Goal: Task Accomplishment & Management: Manage account settings

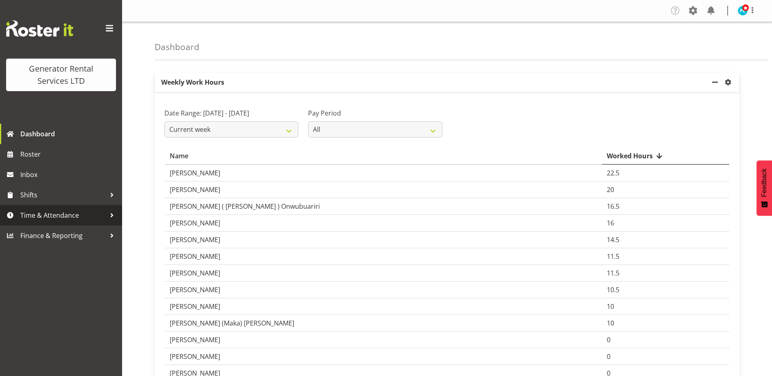
click at [40, 210] on span "Time & Attendance" at bounding box center [63, 215] width 86 height 12
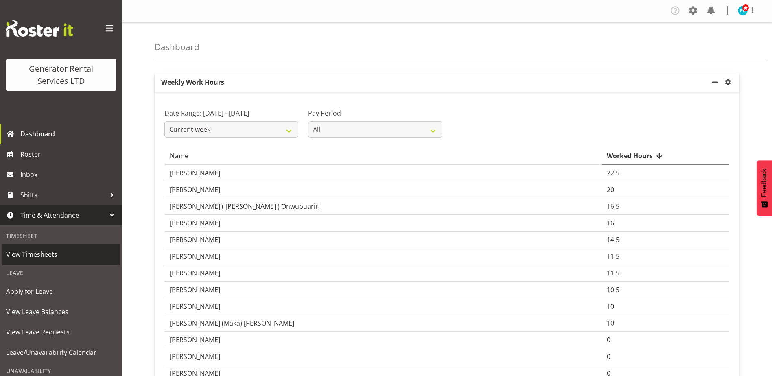
click at [30, 229] on span "View Timesheets" at bounding box center [61, 254] width 110 height 12
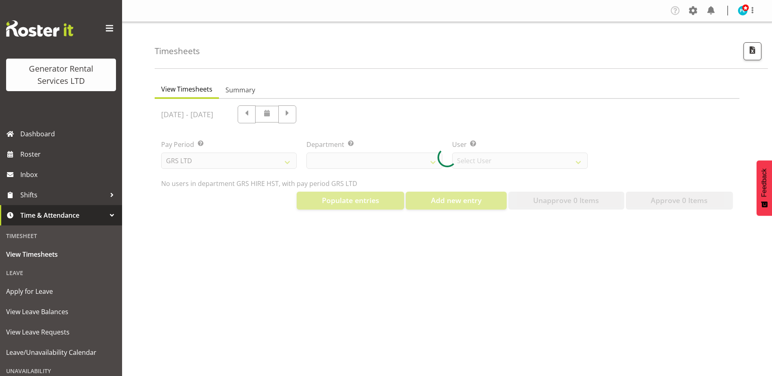
select select "22"
select select "149"
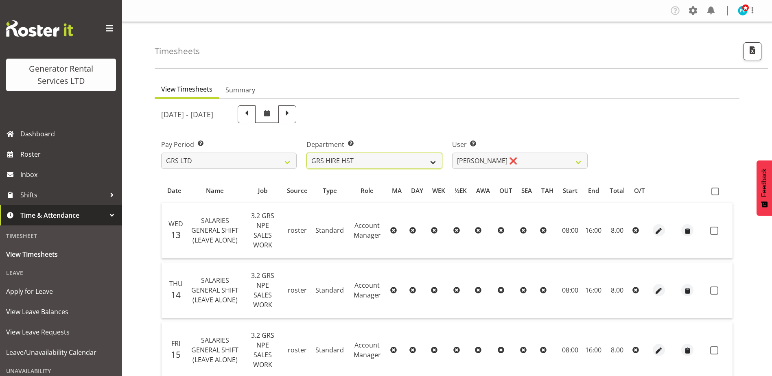
click at [405, 165] on select "GRS ADMIN AKL GRS ADMIN TGA GRS ENGINEERING AKL GRS HIRE AKL GRS HIRE HST GRS H…" at bounding box center [375, 161] width 136 height 16
select select "20"
click at [307, 153] on select "GRS ADMIN AKL GRS ADMIN TGA GRS ENGINEERING AKL GRS HIRE AKL GRS HIRE HST GRS H…" at bounding box center [375, 161] width 136 height 16
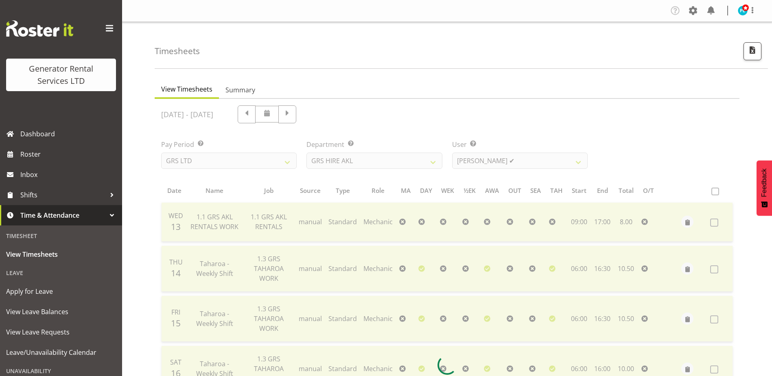
click at [561, 161] on div at bounding box center [447, 365] width 585 height 533
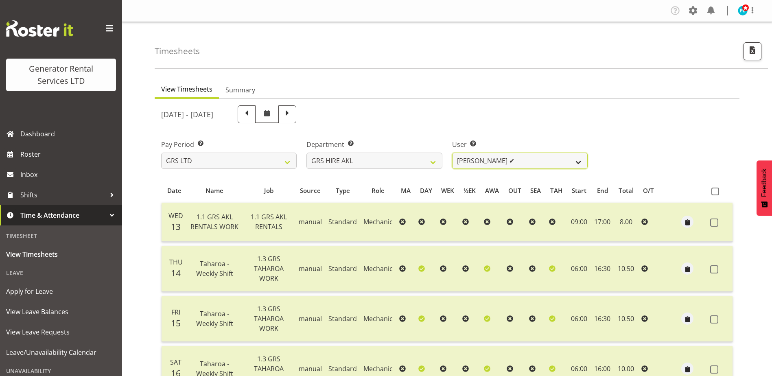
click at [561, 161] on select "Aaron Naish ✔ Brandon Adonis ✔ Brendan (Paris) Jordan ✔ Caleb Phillips ✔ Carl S…" at bounding box center [520, 161] width 136 height 16
click at [561, 167] on select "Aaron Naish ✔ Brandon Adonis ✔ Brendan (Paris) Jordan ✔ Caleb Phillips ✔ Carl S…" at bounding box center [520, 161] width 136 height 16
select select "183"
click at [452, 153] on select "Aaron Naish ✔ Brandon Adonis ✔ Brendan (Paris) Jordan ✔ Caleb Phillips ✔ Carl S…" at bounding box center [520, 161] width 136 height 16
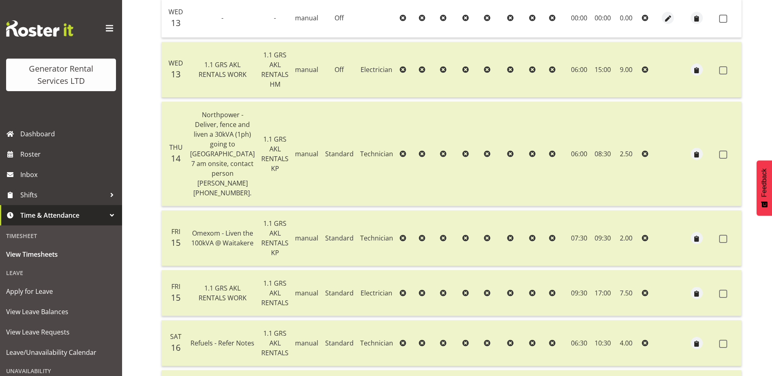
scroll to position [245, 0]
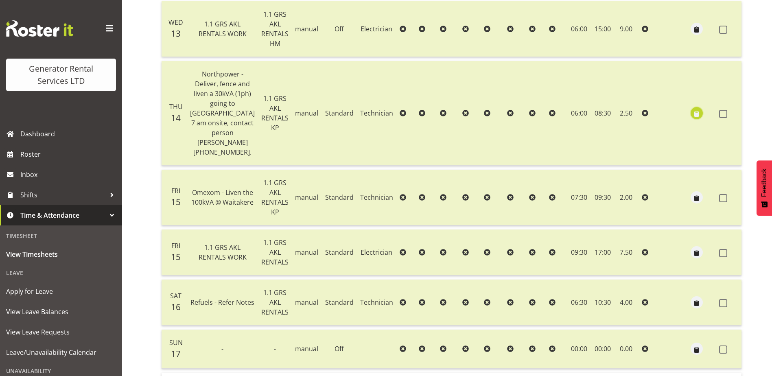
click at [693, 117] on span "button" at bounding box center [697, 113] width 9 height 9
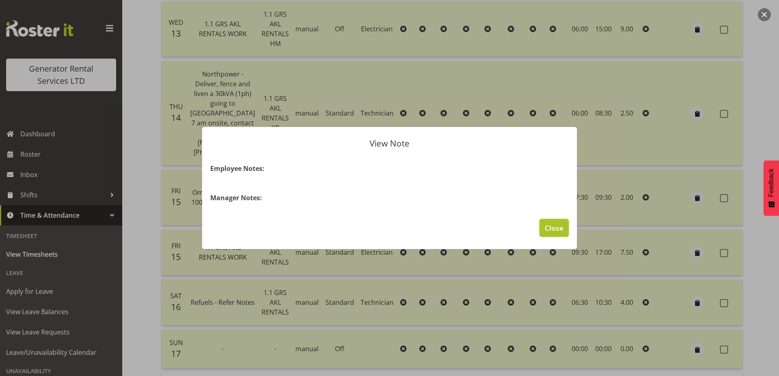
click at [556, 226] on span "Close" at bounding box center [553, 228] width 19 height 11
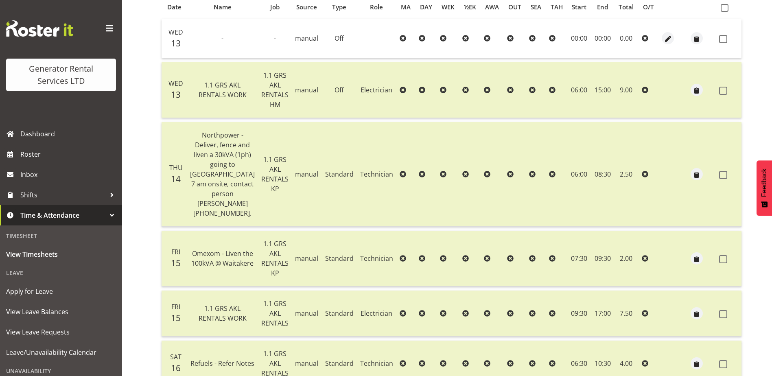
scroll to position [163, 0]
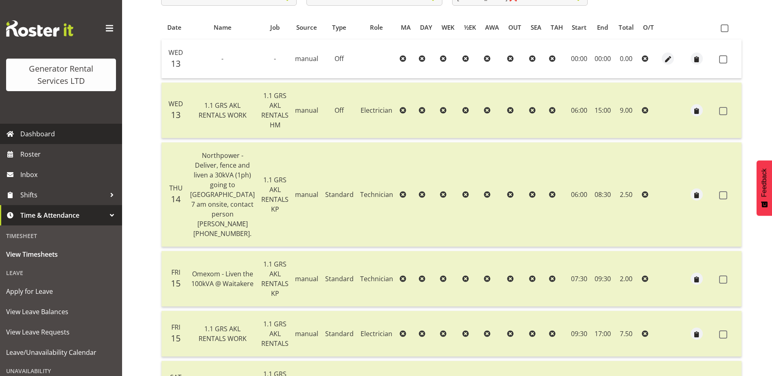
click at [47, 130] on span "Dashboard" at bounding box center [69, 134] width 98 height 12
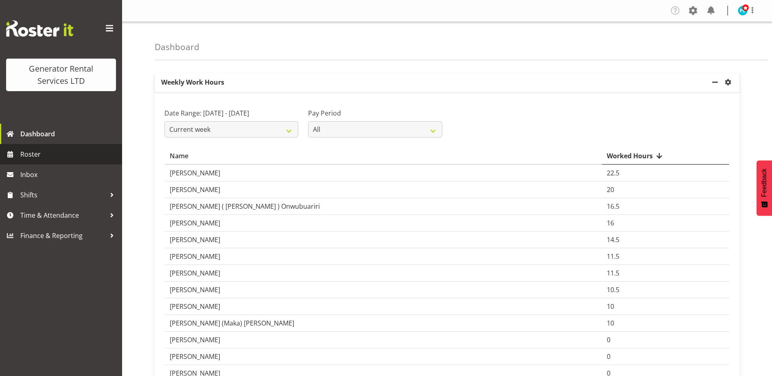
click at [50, 156] on span "Roster" at bounding box center [69, 154] width 98 height 12
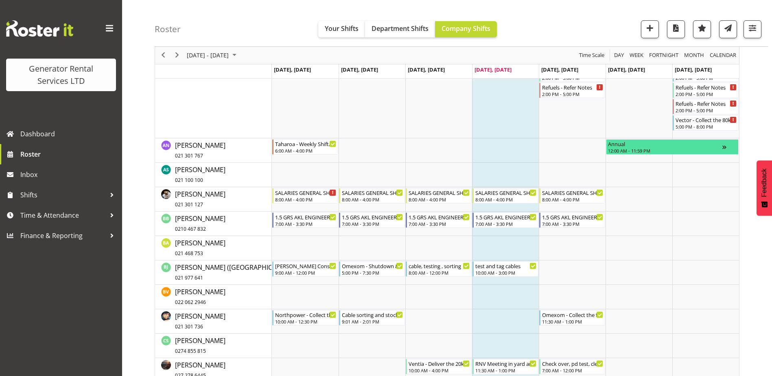
scroll to position [407, 0]
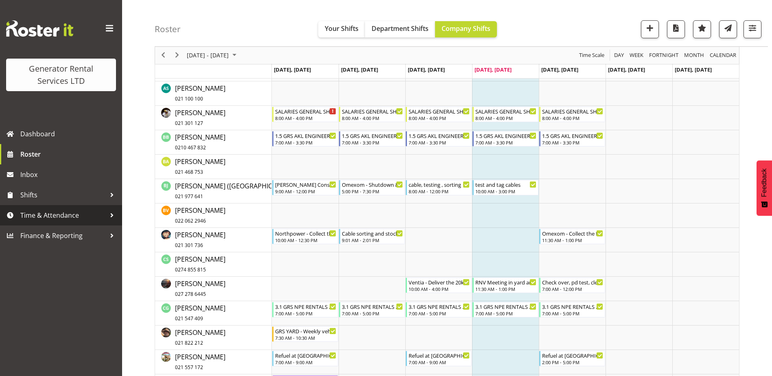
click at [72, 211] on span "Time & Attendance" at bounding box center [63, 215] width 86 height 12
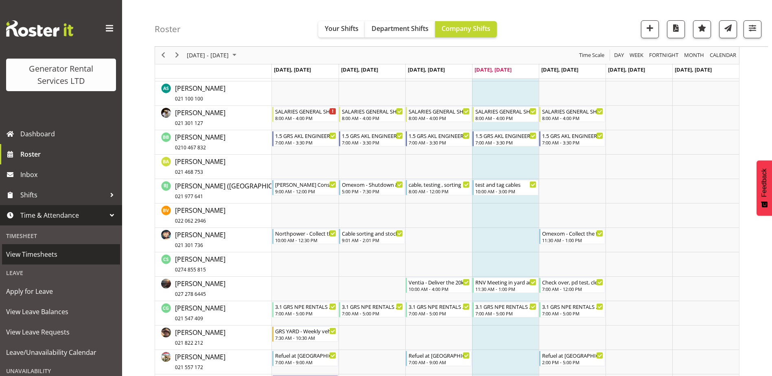
click at [34, 254] on span "View Timesheets" at bounding box center [61, 254] width 110 height 12
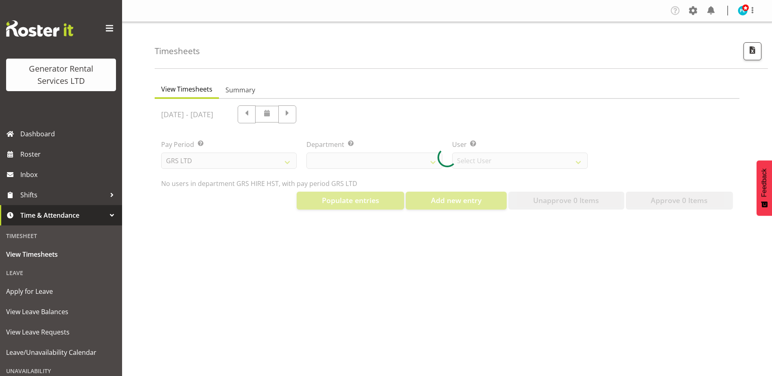
select select "22"
select select "149"
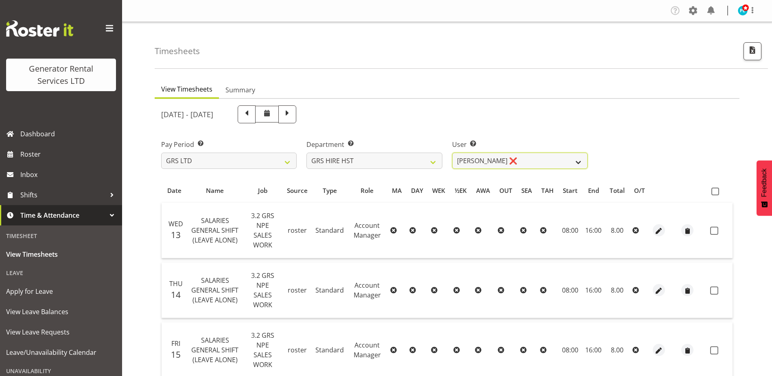
click at [568, 161] on select "Andrew Crenfeldt ❌ Cody Gillies ✔ Stephen Kennedy ✔" at bounding box center [520, 161] width 136 height 16
click at [380, 161] on select "GRS ADMIN AKL GRS ADMIN TGA GRS ENGINEERING AKL GRS HIRE AKL GRS HIRE HST GRS H…" at bounding box center [375, 161] width 136 height 16
select select "20"
click at [307, 153] on select "GRS ADMIN AKL GRS ADMIN TGA GRS ENGINEERING AKL GRS HIRE AKL GRS HIRE HST GRS H…" at bounding box center [375, 161] width 136 height 16
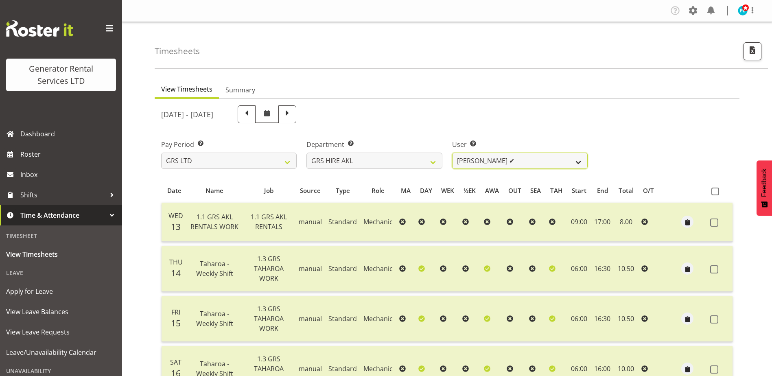
click at [579, 165] on select "Aaron Naish ✔ Brandon Adonis ✔ Brendan (Paris) Jordan ✔ Caleb Phillips ✔ Carl S…" at bounding box center [520, 161] width 136 height 16
select select "183"
click at [452, 153] on select "Aaron Naish ✔ Brandon Adonis ✔ Brendan (Paris) Jordan ✔ Caleb Phillips ✔ Carl S…" at bounding box center [520, 161] width 136 height 16
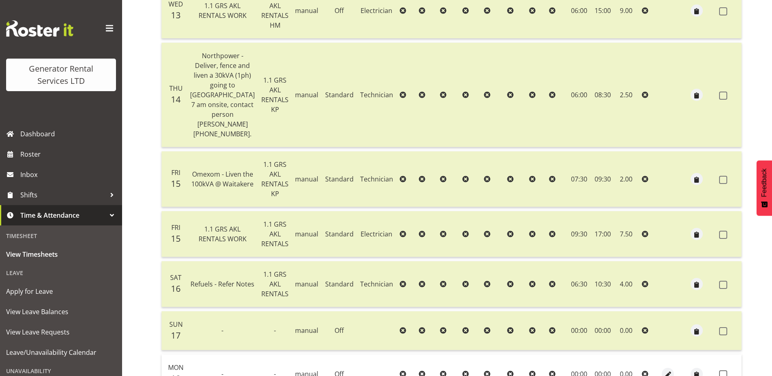
scroll to position [245, 0]
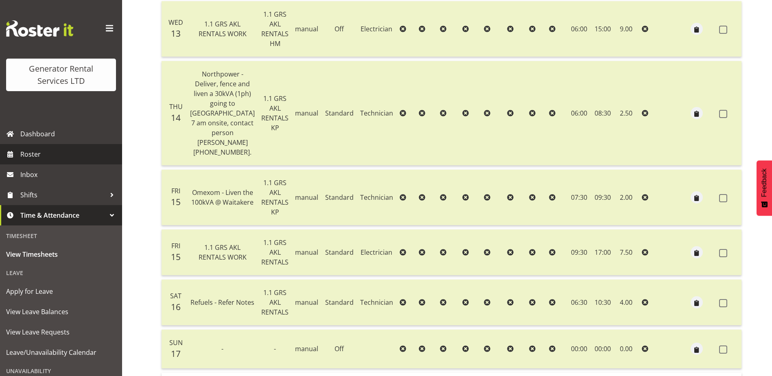
click at [21, 149] on span "Roster" at bounding box center [69, 154] width 98 height 12
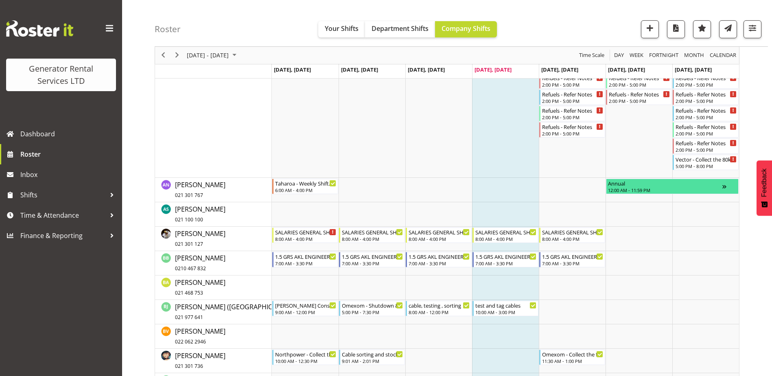
scroll to position [285, 0]
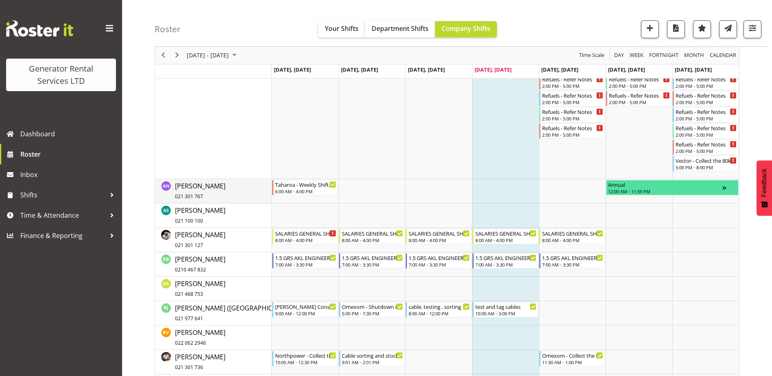
drag, startPoint x: 157, startPoint y: 181, endPoint x: 546, endPoint y: 258, distance: 397.3
drag, startPoint x: 152, startPoint y: 48, endPoint x: 288, endPoint y: 109, distance: 149.2
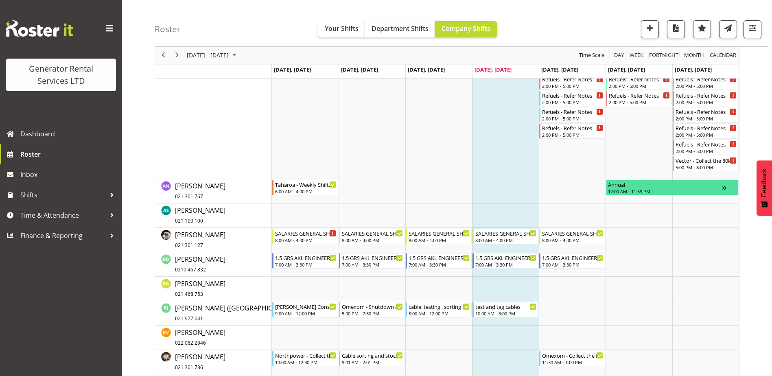
drag, startPoint x: 152, startPoint y: 26, endPoint x: 184, endPoint y: 29, distance: 31.9
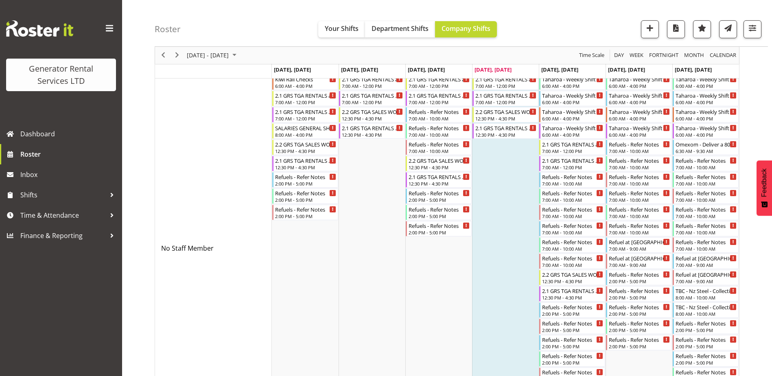
scroll to position [0, 0]
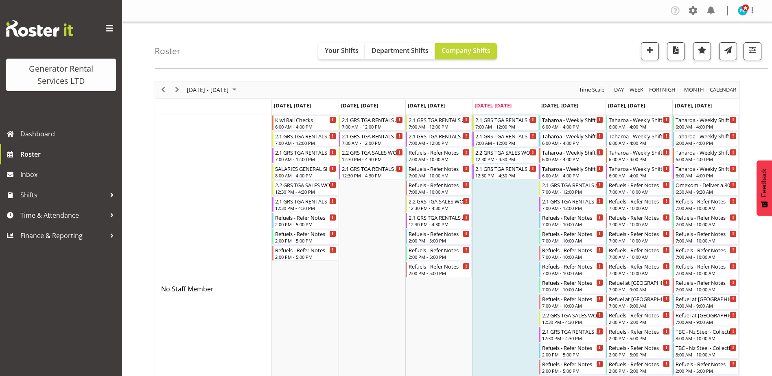
click at [400, 102] on td "[DATE], [DATE]" at bounding box center [372, 107] width 67 height 15
click at [585, 50] on div "Roster Your Shifts Department Shifts Company Shifts All Locations Clear GRS Auc…" at bounding box center [462, 45] width 614 height 47
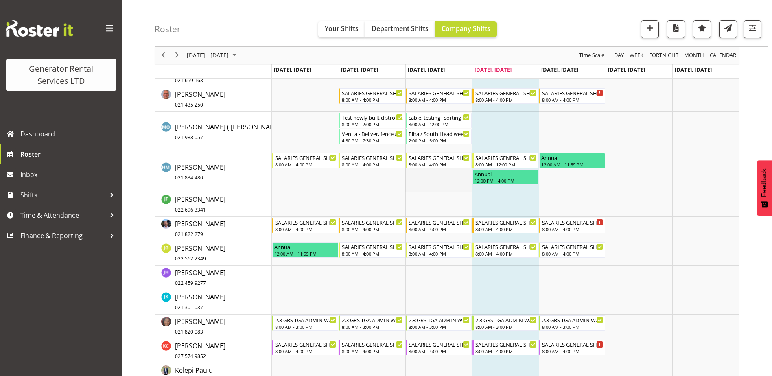
scroll to position [733, 0]
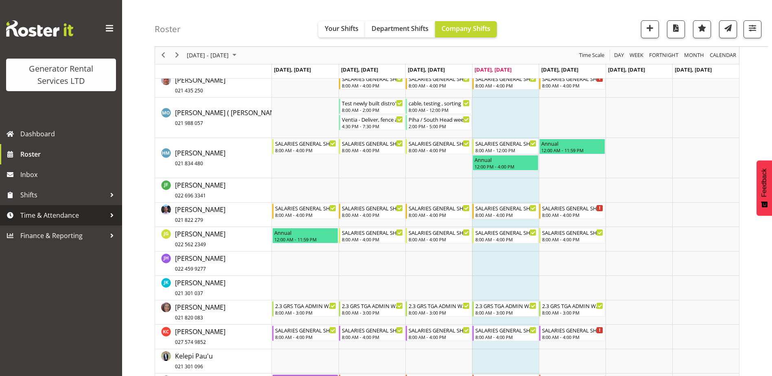
click at [31, 217] on span "Time & Attendance" at bounding box center [63, 215] width 86 height 12
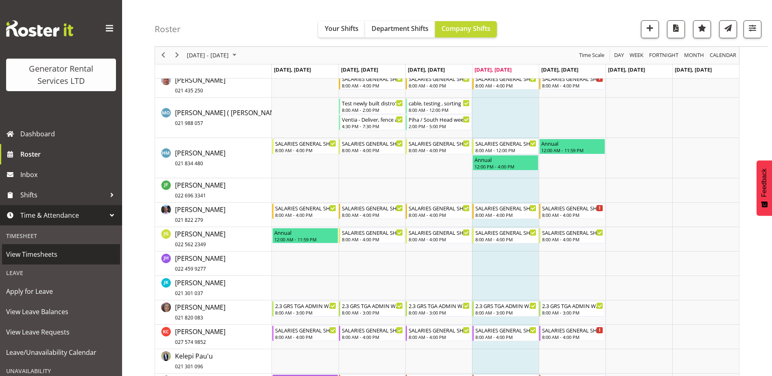
click at [27, 251] on span "View Timesheets" at bounding box center [61, 254] width 110 height 12
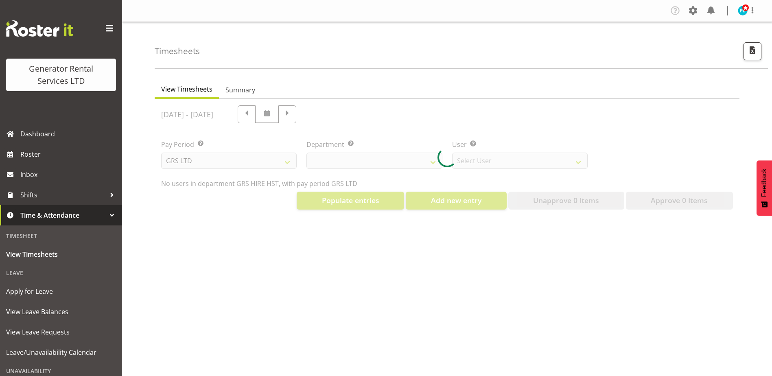
select select "22"
select select "149"
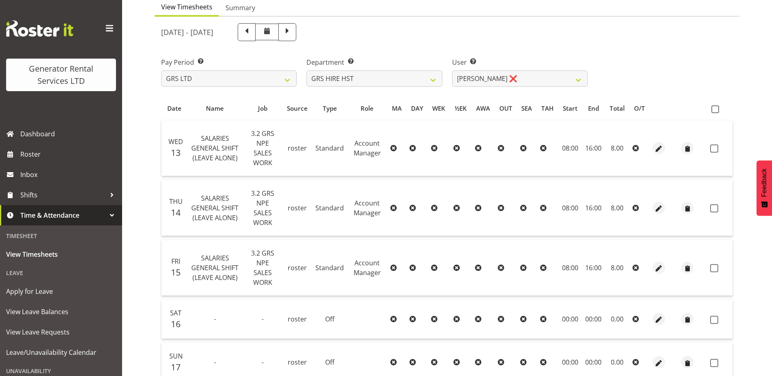
scroll to position [70, 0]
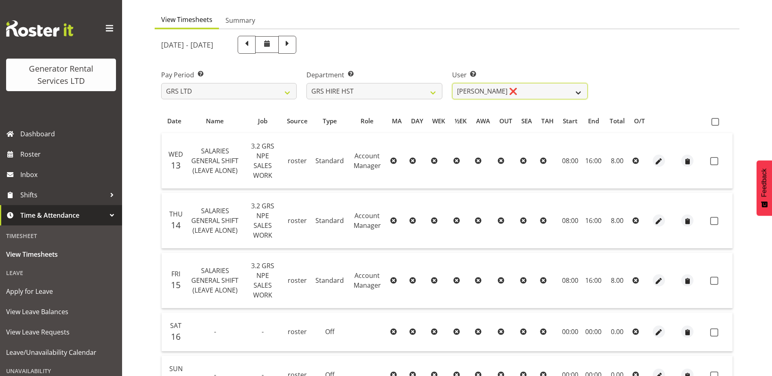
click at [570, 92] on select "[PERSON_NAME] ❌ [PERSON_NAME] ✔ [PERSON_NAME] ✔" at bounding box center [520, 91] width 136 height 16
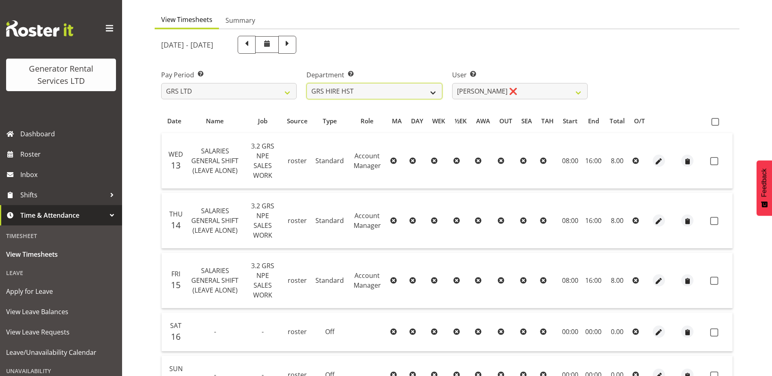
click at [394, 97] on select "GRS ADMIN AKL GRS ADMIN TGA GRS ENGINEERING AKL GRS HIRE AKL GRS HIRE HST GRS H…" at bounding box center [375, 91] width 136 height 16
select select "20"
click at [307, 83] on select "GRS ADMIN AKL GRS ADMIN TGA GRS ENGINEERING AKL GRS HIRE AKL GRS HIRE HST GRS H…" at bounding box center [375, 91] width 136 height 16
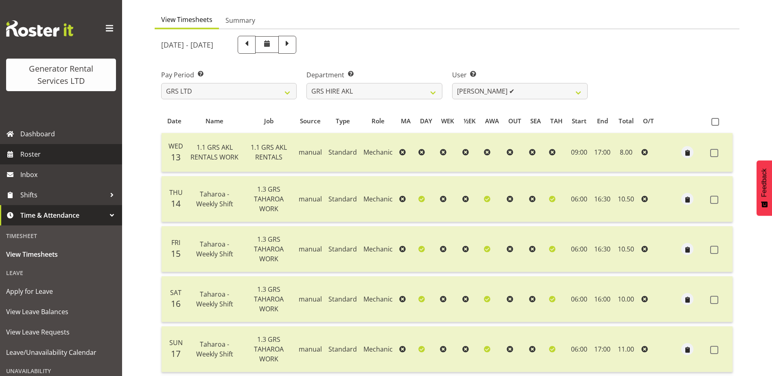
click at [25, 151] on span "Roster" at bounding box center [69, 154] width 98 height 12
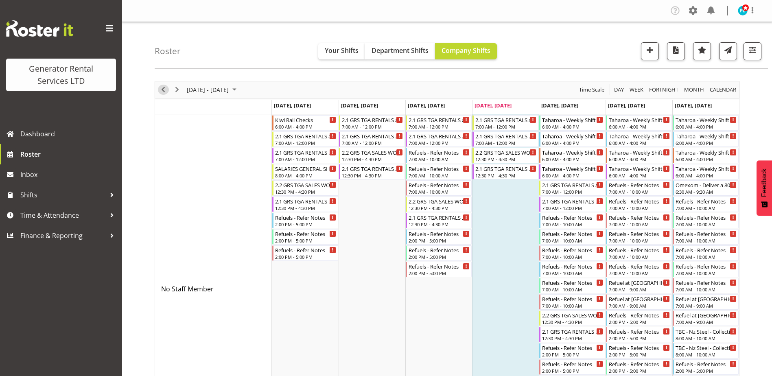
click at [160, 89] on span "Previous" at bounding box center [163, 90] width 10 height 10
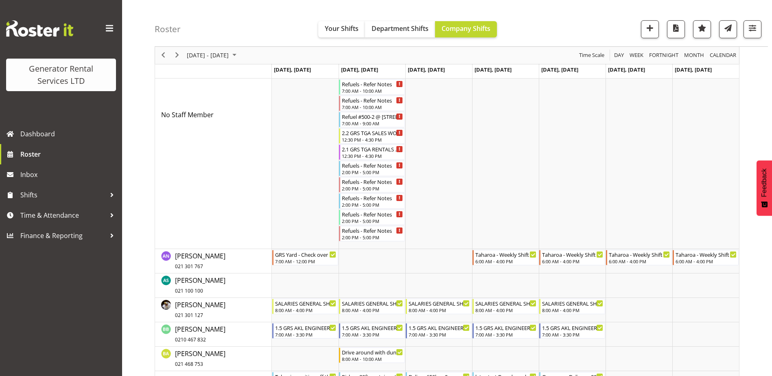
scroll to position [204, 0]
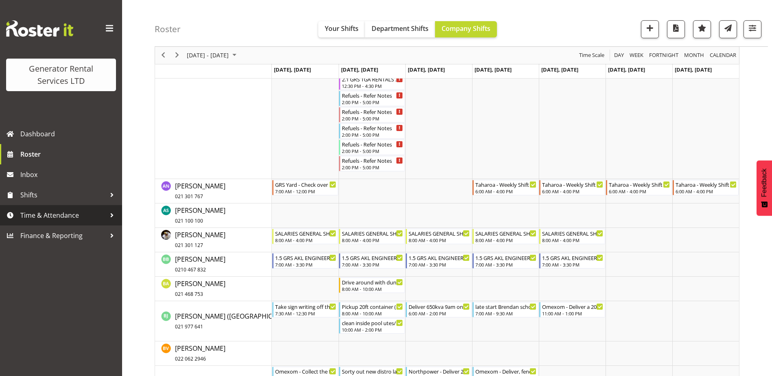
click at [31, 213] on span "Time & Attendance" at bounding box center [63, 215] width 86 height 12
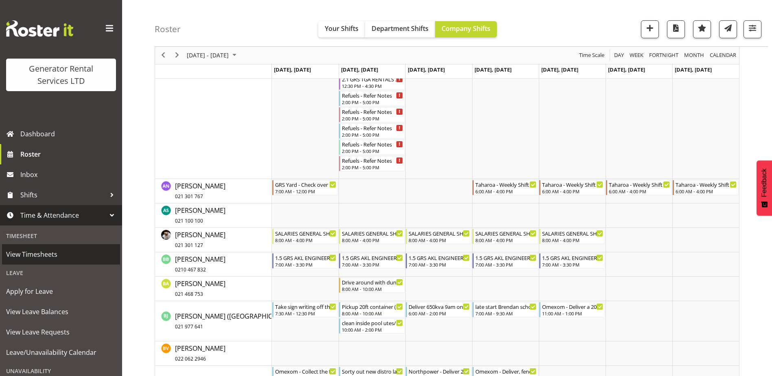
click at [35, 251] on span "View Timesheets" at bounding box center [61, 254] width 110 height 12
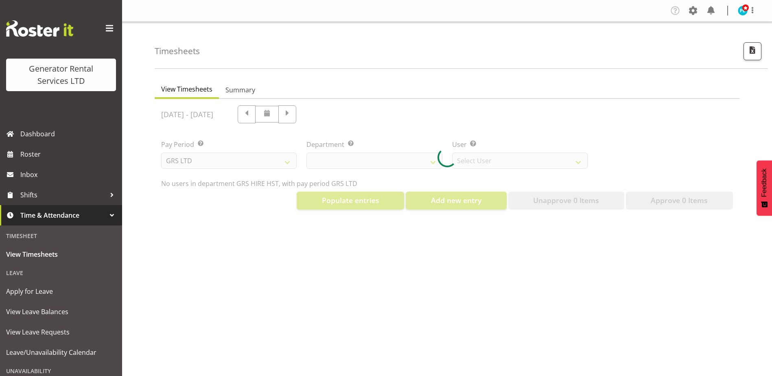
select select "22"
select select "149"
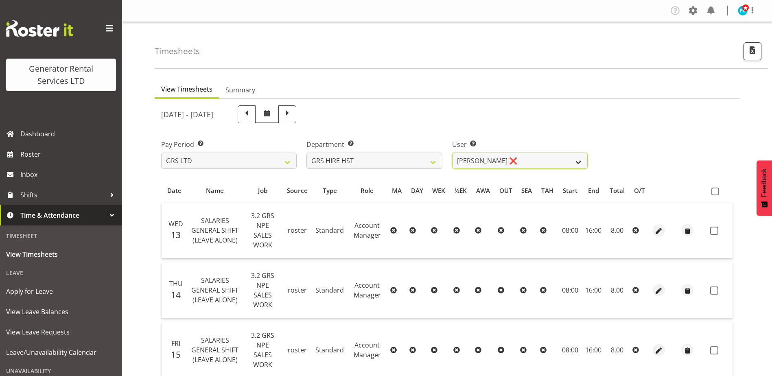
click at [575, 161] on select "[PERSON_NAME] ❌ [PERSON_NAME] ✔ [PERSON_NAME] ✔" at bounding box center [520, 161] width 136 height 16
click at [425, 161] on select "GRS ADMIN AKL GRS ADMIN TGA GRS ENGINEERING AKL GRS HIRE AKL GRS HIRE HST GRS H…" at bounding box center [375, 161] width 136 height 16
select select "20"
click at [307, 153] on select "GRS ADMIN AKL GRS ADMIN TGA GRS ENGINEERING AKL GRS HIRE AKL GRS HIRE HST GRS H…" at bounding box center [375, 161] width 136 height 16
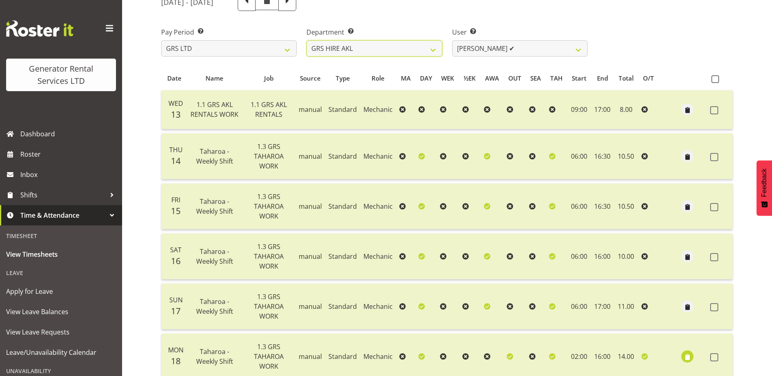
scroll to position [105, 0]
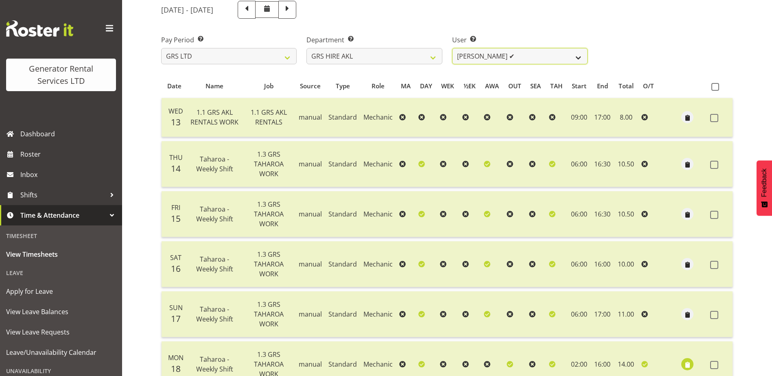
click at [573, 60] on select "[PERSON_NAME] ✔ [PERSON_NAME] ✔ [PERSON_NAME] ([GEOGRAPHIC_DATA]) [GEOGRAPHIC_D…" at bounding box center [520, 56] width 136 height 16
click at [452, 48] on select "[PERSON_NAME] ✔ [PERSON_NAME] ✔ [PERSON_NAME] ([GEOGRAPHIC_DATA]) [GEOGRAPHIC_D…" at bounding box center [520, 56] width 136 height 16
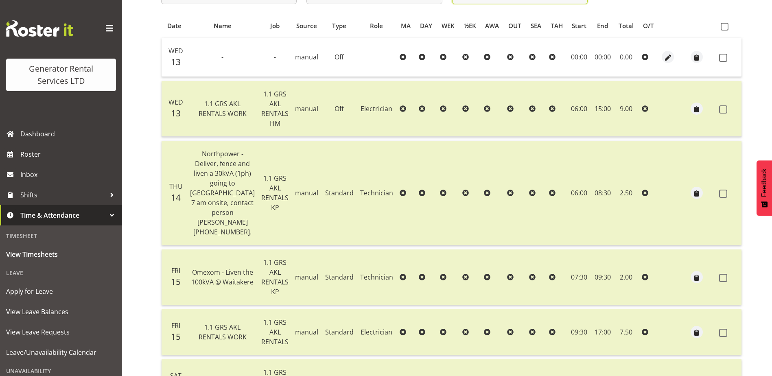
scroll to position [145, 0]
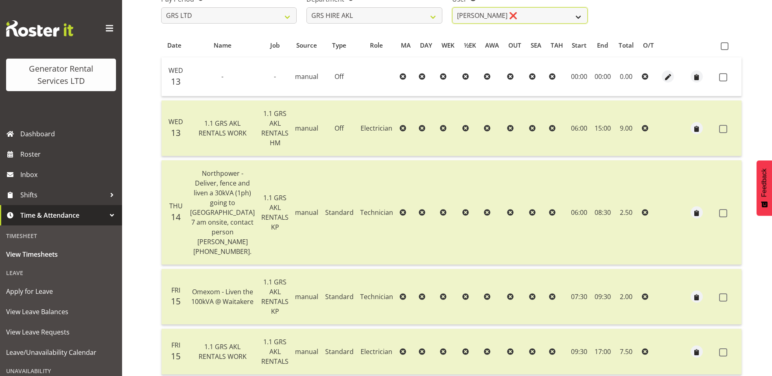
drag, startPoint x: 583, startPoint y: 19, endPoint x: 581, endPoint y: 14, distance: 4.8
click at [583, 18] on select "[PERSON_NAME] ✔ [PERSON_NAME] ✔ [PERSON_NAME] ([GEOGRAPHIC_DATA]) [GEOGRAPHIC_D…" at bounding box center [520, 15] width 136 height 16
select select "2061"
click at [452, 7] on select "[PERSON_NAME] ✔ [PERSON_NAME] ✔ [PERSON_NAME] ([GEOGRAPHIC_DATA]) [GEOGRAPHIC_D…" at bounding box center [520, 15] width 136 height 16
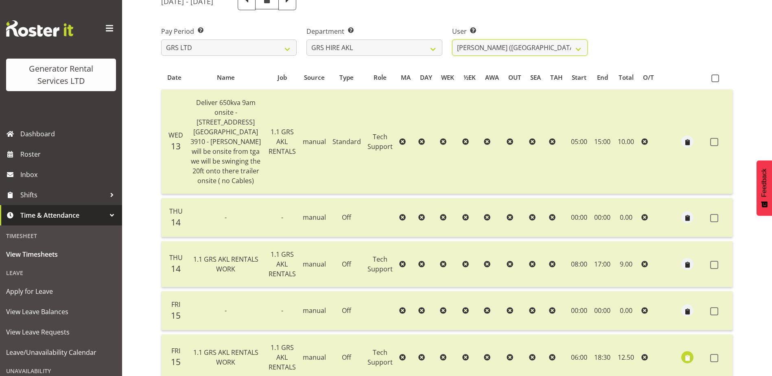
scroll to position [112, 0]
click at [581, 55] on select "[PERSON_NAME] ✔ [PERSON_NAME] ✔ [PERSON_NAME] ([GEOGRAPHIC_DATA]) [GEOGRAPHIC_D…" at bounding box center [520, 49] width 136 height 16
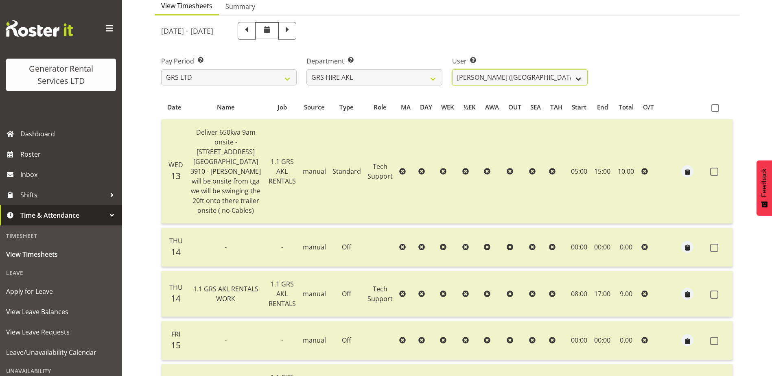
scroll to position [71, 0]
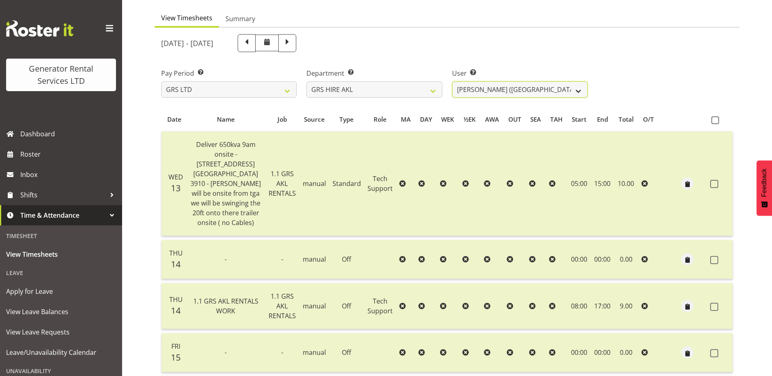
click at [578, 94] on select "[PERSON_NAME] ✔ [PERSON_NAME] ✔ [PERSON_NAME] ([GEOGRAPHIC_DATA]) [GEOGRAPHIC_D…" at bounding box center [520, 89] width 136 height 16
click at [423, 97] on select "GRS ADMIN AKL GRS ADMIN TGA GRS ENGINEERING AKL GRS HIRE AKL GRS HIRE HST GRS H…" at bounding box center [375, 89] width 136 height 16
select select "22"
click at [307, 81] on select "GRS ADMIN AKL GRS ADMIN TGA GRS ENGINEERING AKL GRS HIRE AKL GRS HIRE HST GRS H…" at bounding box center [375, 89] width 136 height 16
select select "149"
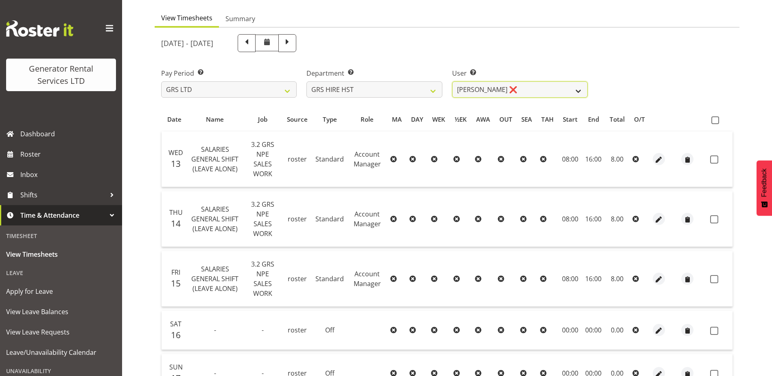
click at [577, 90] on select "[PERSON_NAME] ❌ [PERSON_NAME] ✔ [PERSON_NAME] ✔" at bounding box center [520, 89] width 136 height 16
click at [433, 90] on select "GRS ADMIN AKL GRS ADMIN TGA GRS ENGINEERING AKL GRS HIRE AKL GRS HIRE HST GRS H…" at bounding box center [375, 89] width 136 height 16
click at [307, 81] on select "GRS ADMIN AKL GRS ADMIN TGA GRS ENGINEERING AKL GRS HIRE AKL GRS HIRE HST GRS H…" at bounding box center [375, 89] width 136 height 16
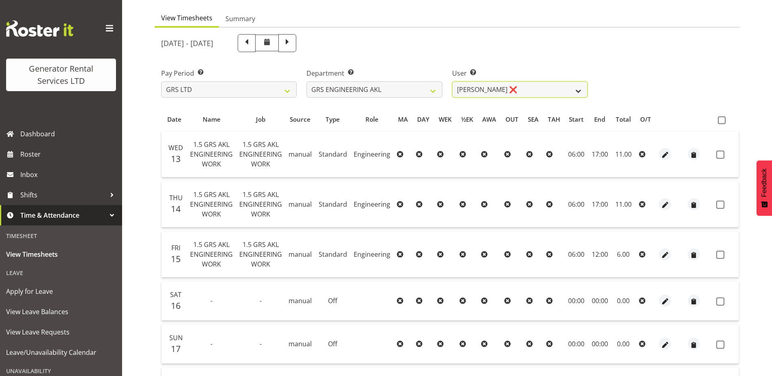
click at [577, 92] on select "[PERSON_NAME] ❌" at bounding box center [520, 89] width 136 height 16
click at [434, 92] on select "GRS ADMIN AKL GRS ADMIN TGA GRS ENGINEERING AKL GRS HIRE AKL GRS HIRE HST GRS H…" at bounding box center [375, 89] width 136 height 16
click at [307, 81] on select "GRS ADMIN AKL GRS ADMIN TGA GRS ENGINEERING AKL GRS HIRE AKL GRS HIRE HST GRS H…" at bounding box center [375, 89] width 136 height 16
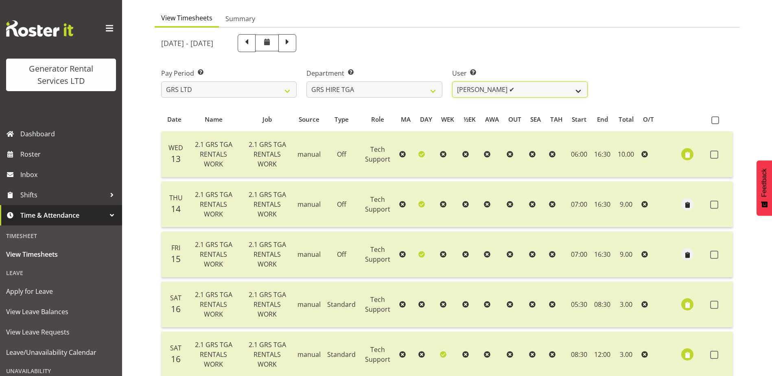
click at [575, 92] on select "[PERSON_NAME] ✔ [PERSON_NAME] ✔ [PERSON_NAME] ✔ [PERSON_NAME] ✔ [PERSON_NAME] ✔" at bounding box center [520, 89] width 136 height 16
click at [427, 93] on select "GRS ADMIN AKL GRS ADMIN TGA GRS ENGINEERING AKL GRS HIRE AKL GRS HIRE HST GRS H…" at bounding box center [375, 89] width 136 height 16
click at [307, 81] on select "GRS ADMIN AKL GRS ADMIN TGA GRS ENGINEERING AKL GRS HIRE AKL GRS HIRE HST GRS H…" at bounding box center [375, 89] width 136 height 16
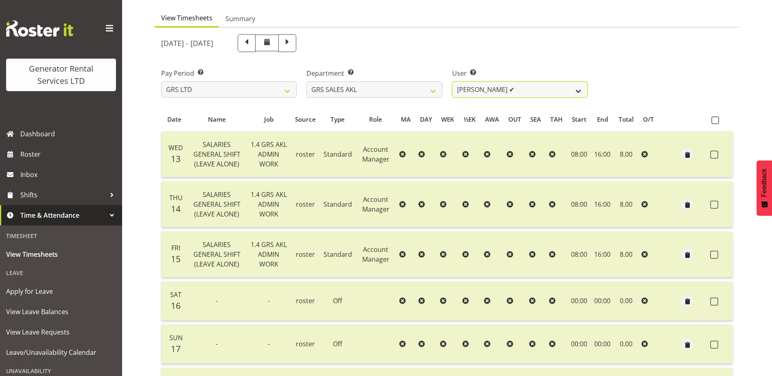
click at [579, 88] on select "[PERSON_NAME] ✔ [PERSON_NAME] ✔ [PERSON_NAME] ✔ [PERSON_NAME] ✔ [PERSON_NAME] ❌" at bounding box center [520, 89] width 136 height 16
click at [436, 93] on select "GRS ADMIN AKL GRS ADMIN TGA GRS ENGINEERING AKL GRS HIRE AKL GRS HIRE HST GRS H…" at bounding box center [375, 89] width 136 height 16
click at [307, 81] on select "GRS ADMIN AKL GRS ADMIN TGA GRS ENGINEERING AKL GRS HIRE AKL GRS HIRE HST GRS H…" at bounding box center [375, 89] width 136 height 16
click at [579, 87] on select "[PERSON_NAME] ✔ [PERSON_NAME] ✔ [PERSON_NAME] ✔ [PERSON_NAME] ✔ [PERSON_NAME] ❌" at bounding box center [520, 89] width 136 height 16
click at [431, 90] on select "GRS ADMIN AKL GRS ADMIN TGA GRS ENGINEERING AKL GRS HIRE AKL GRS HIRE HST GRS H…" at bounding box center [375, 89] width 136 height 16
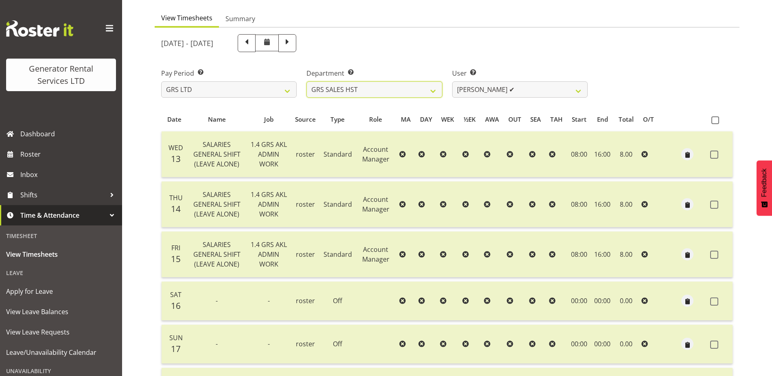
click at [307, 81] on select "GRS ADMIN AKL GRS ADMIN TGA GRS ENGINEERING AKL GRS HIRE AKL GRS HIRE HST GRS H…" at bounding box center [375, 89] width 136 height 16
click at [577, 92] on select "[PERSON_NAME] ✔" at bounding box center [520, 89] width 136 height 16
click at [438, 88] on select "GRS ADMIN AKL GRS ADMIN TGA GRS ENGINEERING AKL GRS HIRE AKL GRS HIRE HST GRS H…" at bounding box center [375, 89] width 136 height 16
select select "20"
click at [307, 81] on select "GRS ADMIN AKL GRS ADMIN TGA GRS ENGINEERING AKL GRS HIRE AKL GRS HIRE HST GRS H…" at bounding box center [375, 89] width 136 height 16
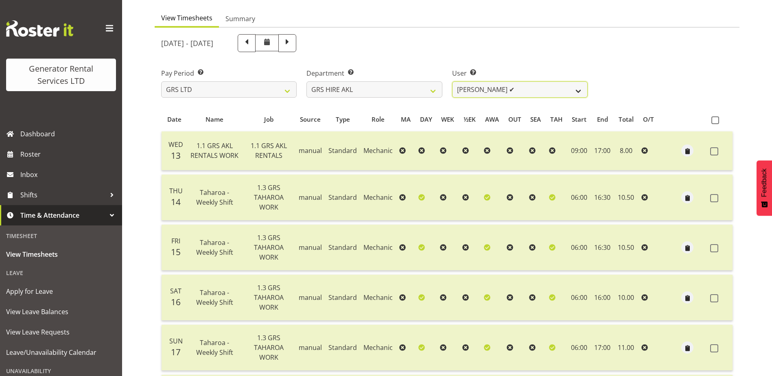
click at [579, 92] on select "[PERSON_NAME] ✔ [PERSON_NAME] ✔ [PERSON_NAME] ([GEOGRAPHIC_DATA]) [GEOGRAPHIC_D…" at bounding box center [520, 89] width 136 height 16
select select "154"
click at [452, 81] on select "[PERSON_NAME] ✔ [PERSON_NAME] ✔ [PERSON_NAME] ([GEOGRAPHIC_DATA]) [GEOGRAPHIC_D…" at bounding box center [520, 89] width 136 height 16
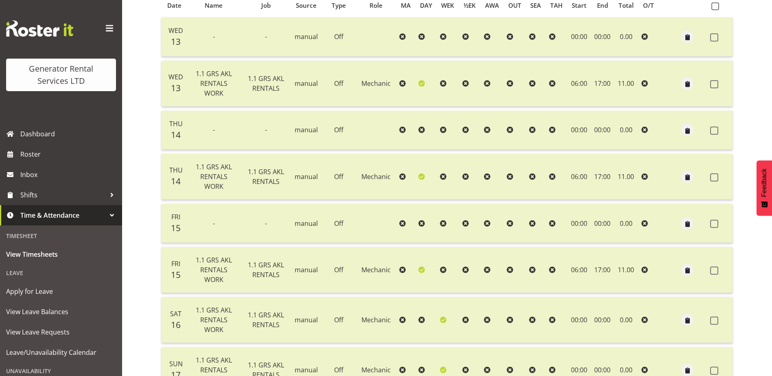
scroll to position [0, 0]
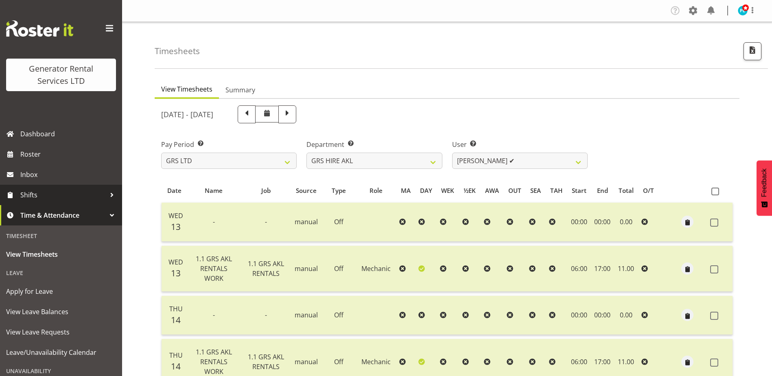
click at [107, 192] on div at bounding box center [112, 195] width 12 height 12
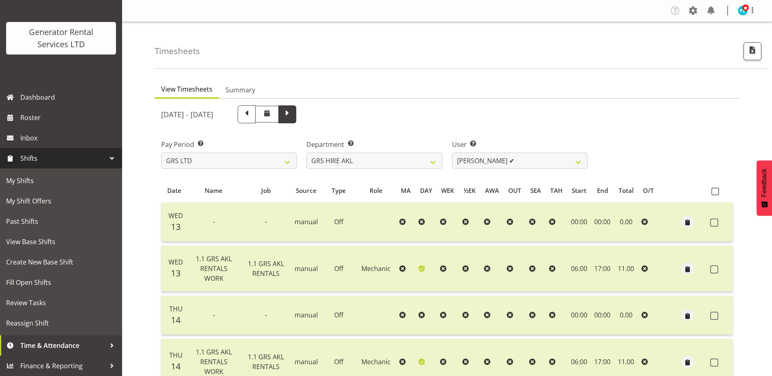
click at [293, 110] on span at bounding box center [287, 113] width 11 height 11
select select
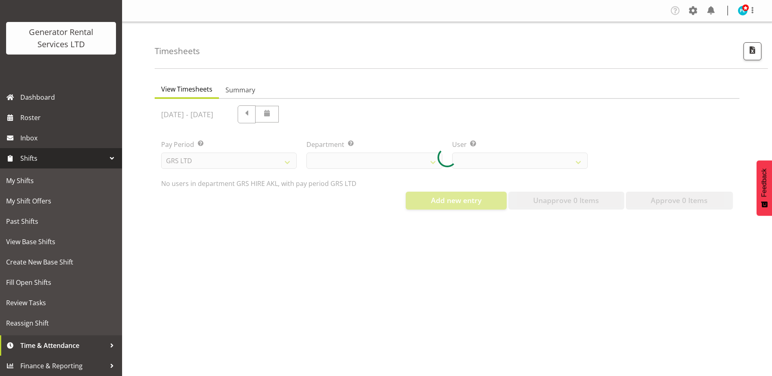
select select "20"
select select "154"
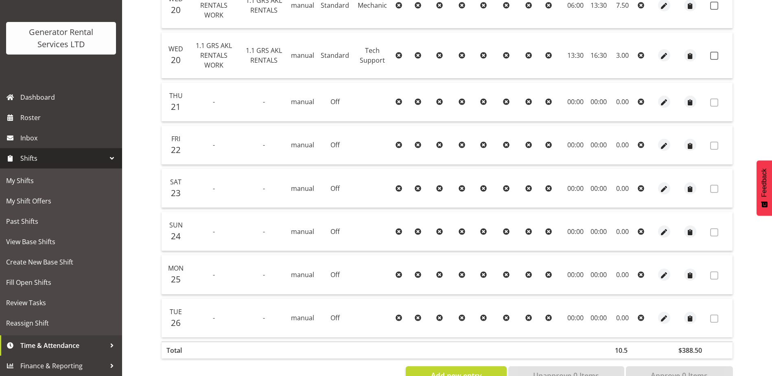
scroll to position [206, 0]
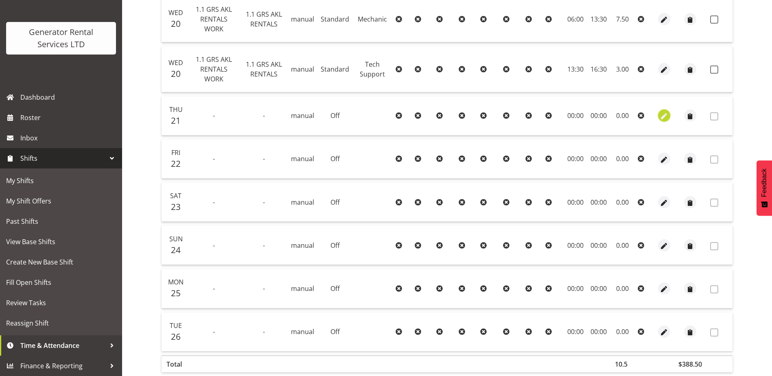
click at [664, 117] on span "button" at bounding box center [664, 116] width 9 height 9
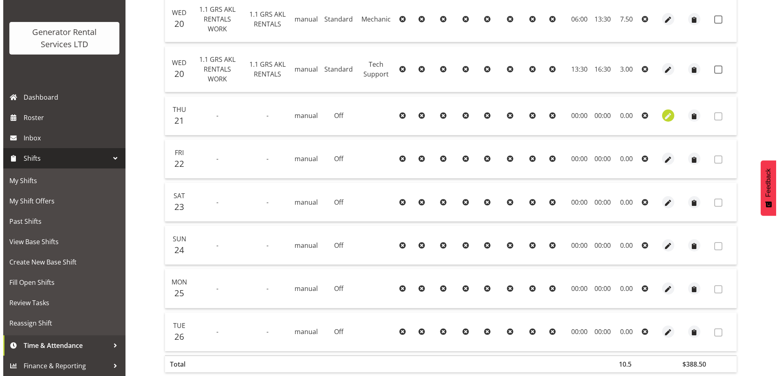
scroll to position [203, 0]
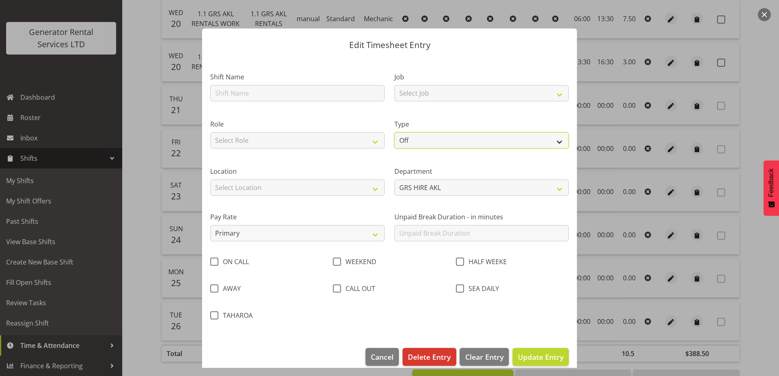
click at [556, 142] on select "Off Standard Public Holiday Public Holiday (Worked) Day In Lieu Annual Leave Si…" at bounding box center [481, 140] width 174 height 16
click at [534, 118] on div "Type Off Standard Public Holiday Public Holiday (Worked) Day In Lieu Annual Lea…" at bounding box center [481, 131] width 184 height 47
click at [385, 357] on span "Cancel" at bounding box center [382, 357] width 23 height 11
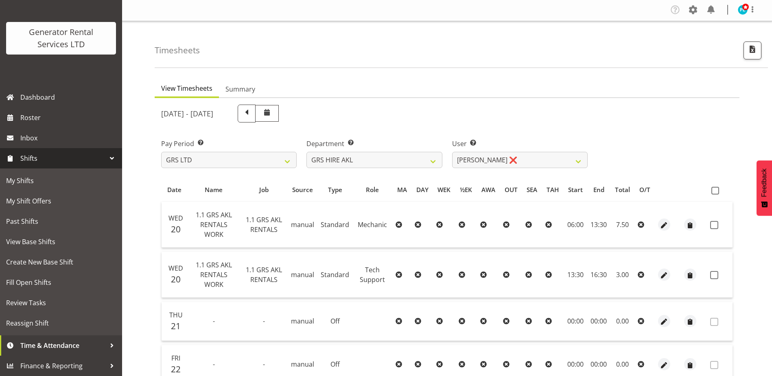
scroll to position [0, 0]
click at [252, 108] on span at bounding box center [246, 113] width 11 height 11
select select
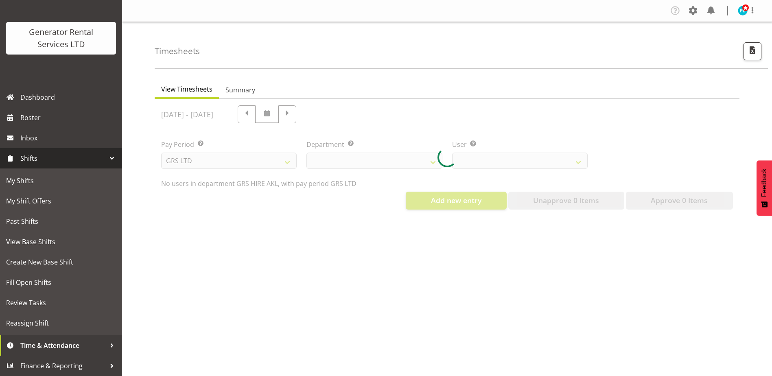
select select "20"
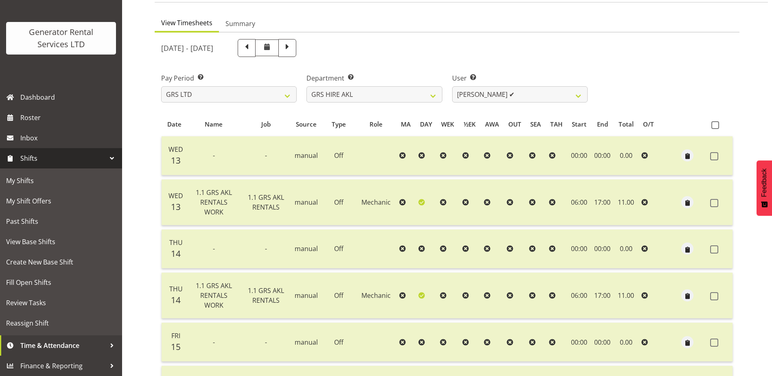
scroll to position [63, 0]
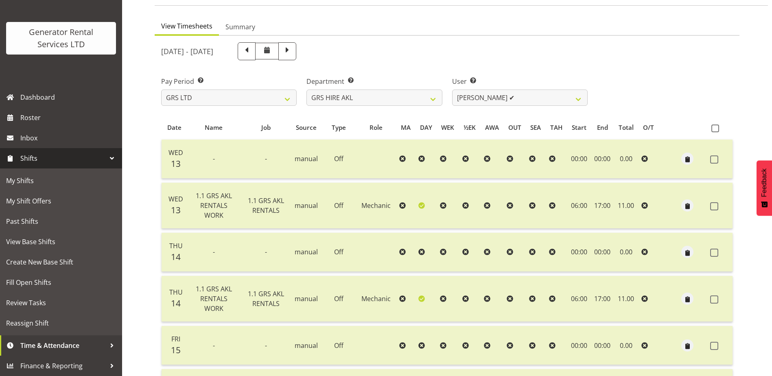
click at [421, 206] on icon at bounding box center [422, 205] width 7 height 7
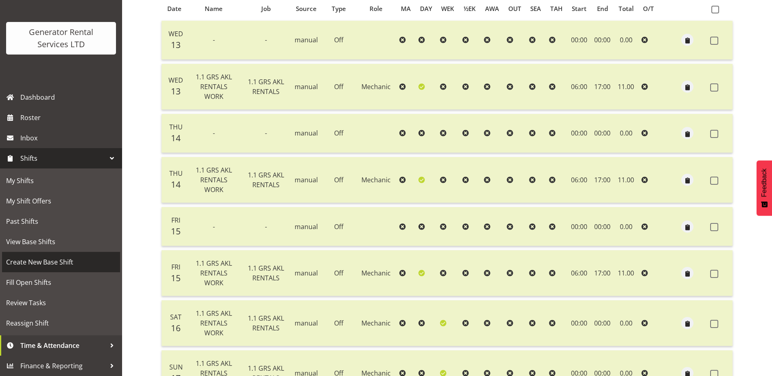
scroll to position [81, 0]
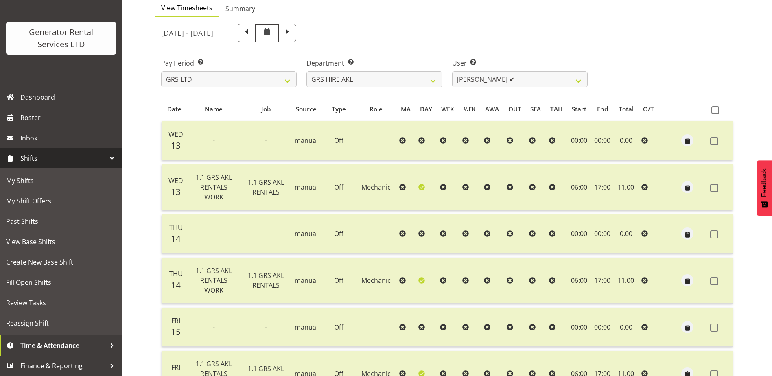
click at [141, 247] on div "Timesheets View Timesheets Summary [DATE] - [DATE] Pay Period Select which pay …" at bounding box center [447, 371] width 650 height 860
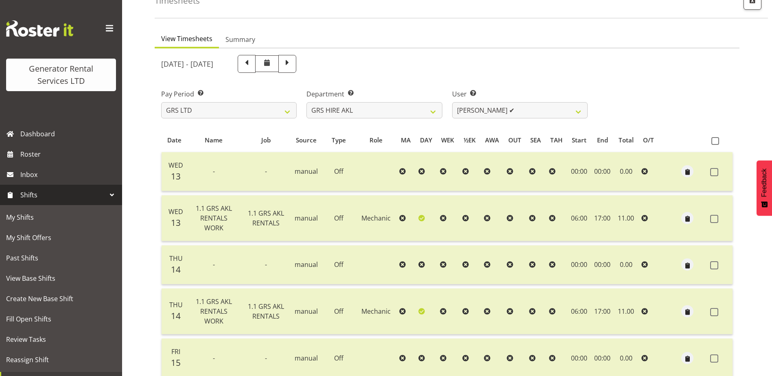
scroll to position [0, 0]
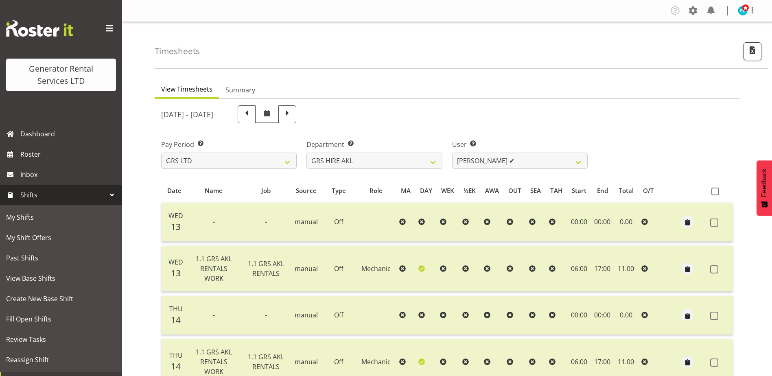
click at [103, 23] on span at bounding box center [109, 28] width 13 height 13
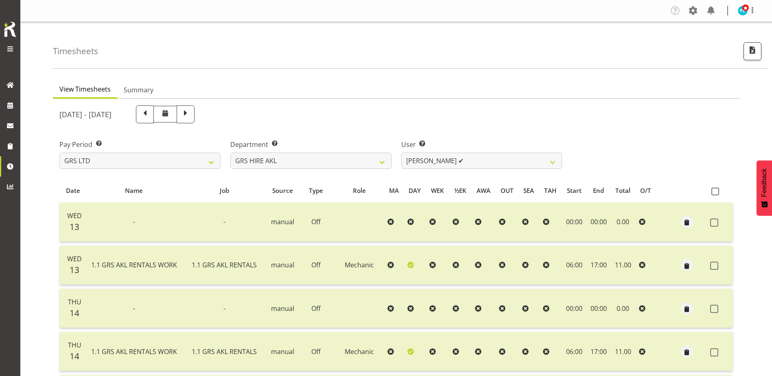
click at [7, 47] on span at bounding box center [10, 49] width 10 height 10
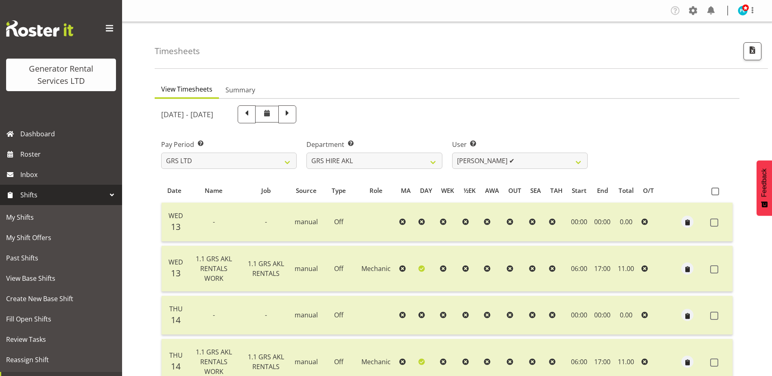
click at [106, 195] on div at bounding box center [112, 195] width 12 height 12
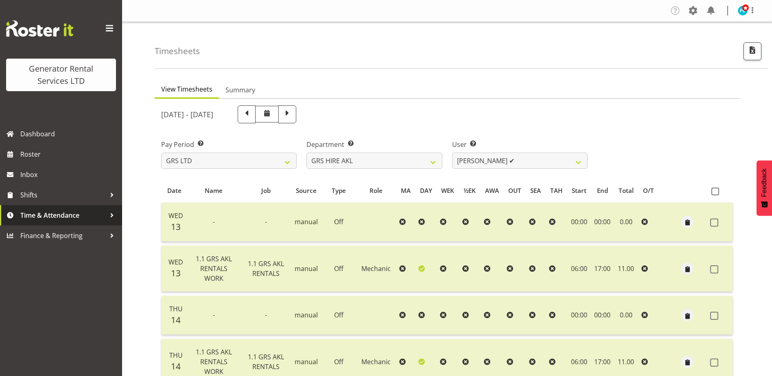
click at [111, 217] on div at bounding box center [112, 215] width 12 height 12
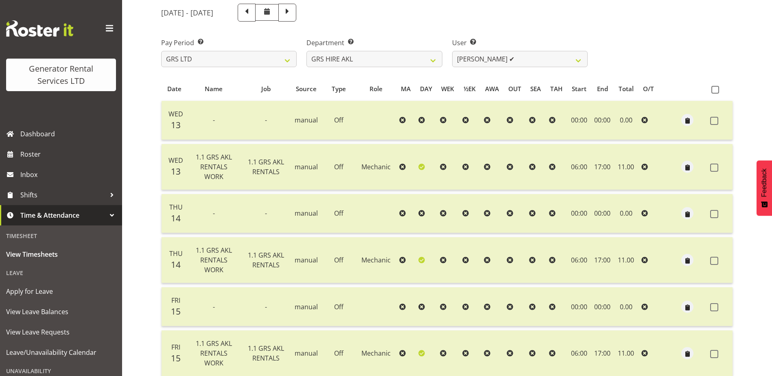
scroll to position [122, 0]
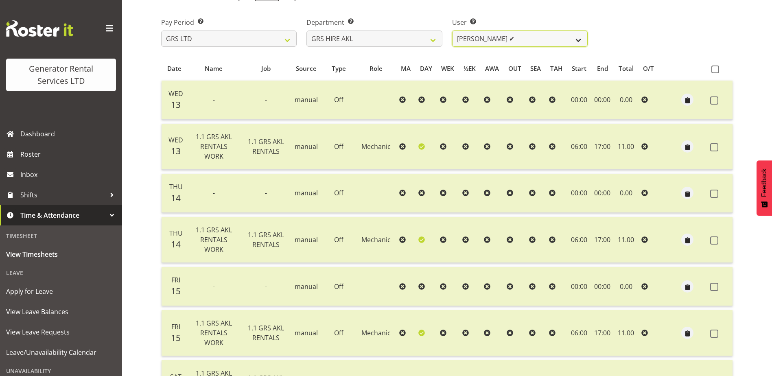
click at [583, 37] on select "[PERSON_NAME] ✔ [PERSON_NAME] ✔ [PERSON_NAME] ([GEOGRAPHIC_DATA]) [GEOGRAPHIC_D…" at bounding box center [520, 39] width 136 height 16
click at [452, 31] on select "[PERSON_NAME] ✔ [PERSON_NAME] ✔ [PERSON_NAME] ([GEOGRAPHIC_DATA]) [GEOGRAPHIC_D…" at bounding box center [520, 39] width 136 height 16
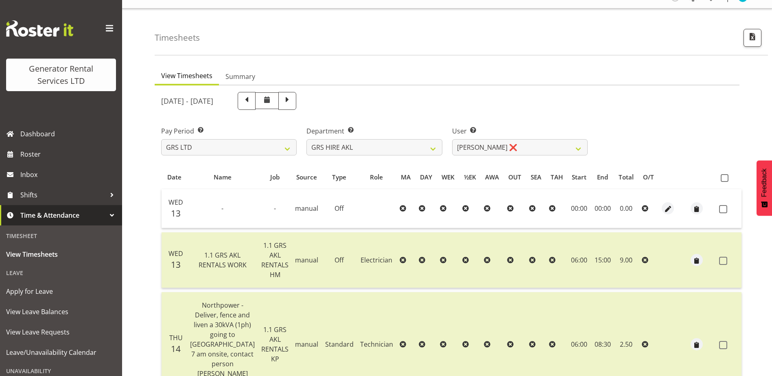
scroll to position [0, 0]
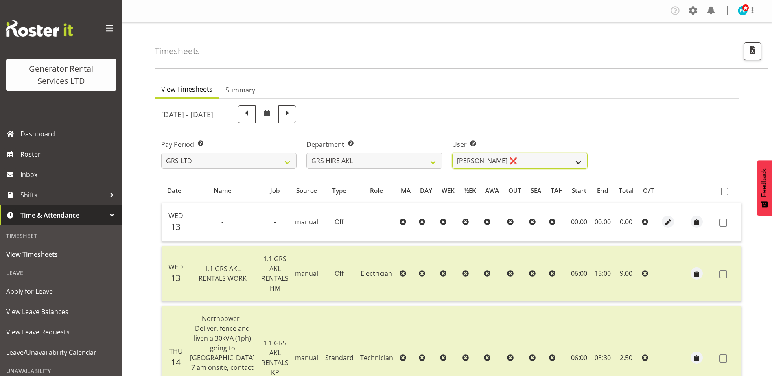
click at [582, 163] on select "[PERSON_NAME] ✔ [PERSON_NAME] ✔ [PERSON_NAME] ([GEOGRAPHIC_DATA]) [GEOGRAPHIC_D…" at bounding box center [520, 161] width 136 height 16
click at [452, 153] on select "[PERSON_NAME] ✔ [PERSON_NAME] ✔ [PERSON_NAME] ([GEOGRAPHIC_DATA]) [GEOGRAPHIC_D…" at bounding box center [520, 161] width 136 height 16
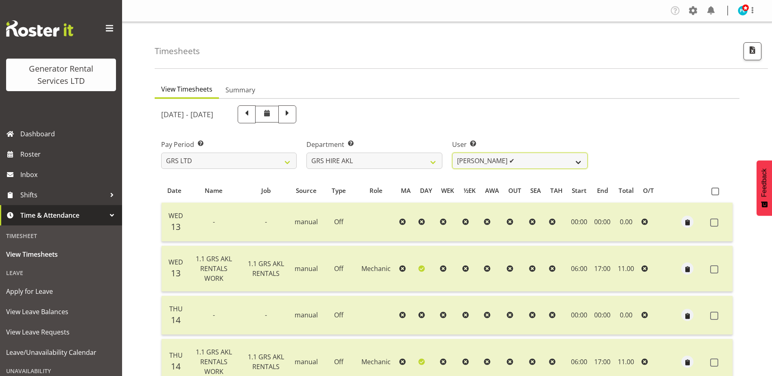
click at [575, 163] on select "[PERSON_NAME] ✔ [PERSON_NAME] ✔ [PERSON_NAME] ([GEOGRAPHIC_DATA]) [GEOGRAPHIC_D…" at bounding box center [520, 161] width 136 height 16
click at [452, 153] on select "[PERSON_NAME] ✔ [PERSON_NAME] ✔ [PERSON_NAME] ([GEOGRAPHIC_DATA]) [GEOGRAPHIC_D…" at bounding box center [520, 161] width 136 height 16
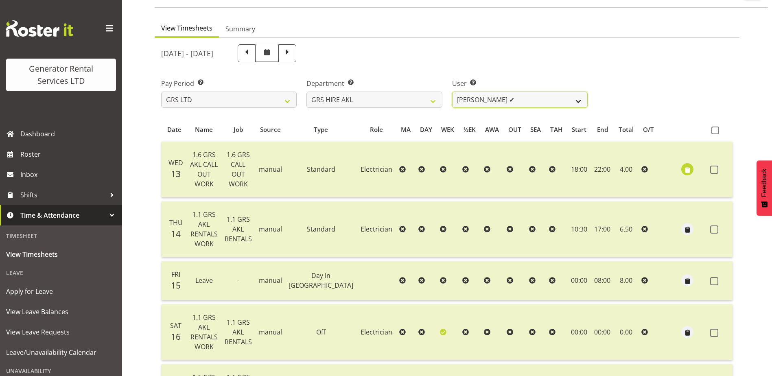
scroll to position [28, 0]
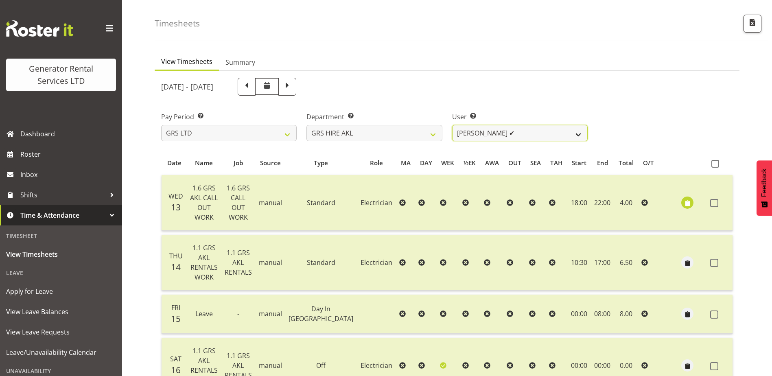
click at [581, 141] on select "[PERSON_NAME] ✔ [PERSON_NAME] ✔ [PERSON_NAME] ([GEOGRAPHIC_DATA]) [GEOGRAPHIC_D…" at bounding box center [520, 133] width 136 height 16
click at [452, 125] on select "[PERSON_NAME] ✔ [PERSON_NAME] ✔ [PERSON_NAME] ([GEOGRAPHIC_DATA]) [GEOGRAPHIC_D…" at bounding box center [520, 133] width 136 height 16
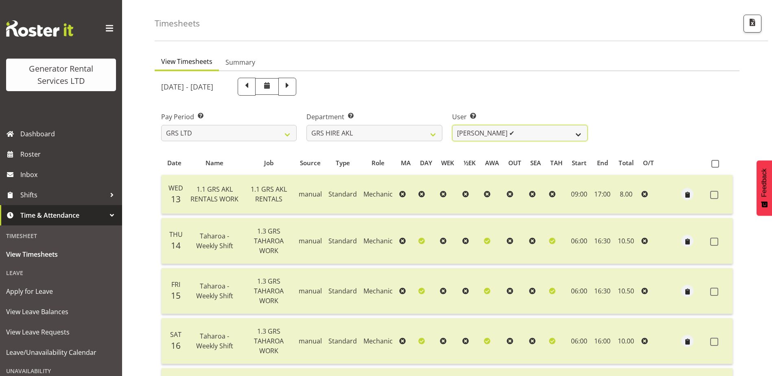
click at [526, 130] on select "[PERSON_NAME] ✔ [PERSON_NAME] ✔ [PERSON_NAME] ([GEOGRAPHIC_DATA]) [GEOGRAPHIC_D…" at bounding box center [520, 133] width 136 height 16
select select "6026"
click at [452, 125] on select "[PERSON_NAME] ✔ [PERSON_NAME] ✔ [PERSON_NAME] ([GEOGRAPHIC_DATA]) [GEOGRAPHIC_D…" at bounding box center [520, 133] width 136 height 16
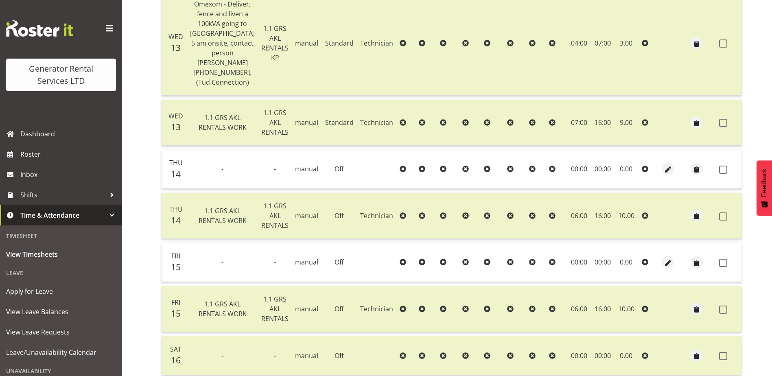
scroll to position [0, 0]
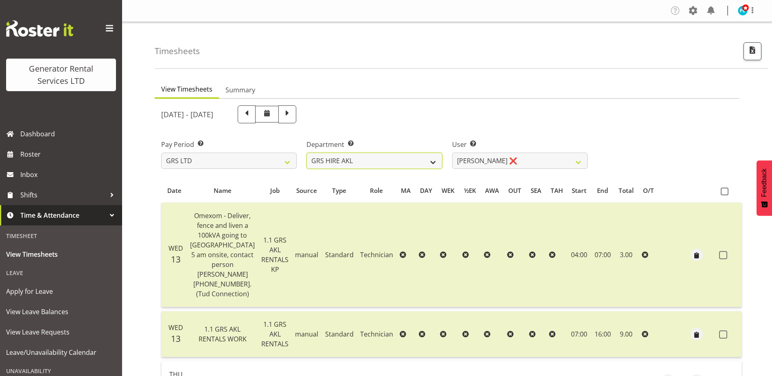
click at [419, 161] on select "GRS ADMIN AKL GRS ADMIN TGA GRS ENGINEERING AKL GRS HIRE AKL GRS HIRE HST GRS H…" at bounding box center [375, 161] width 136 height 16
select select "22"
click at [307, 153] on select "GRS ADMIN AKL GRS ADMIN TGA GRS ENGINEERING AKL GRS HIRE AKL GRS HIRE HST GRS H…" at bounding box center [375, 161] width 136 height 16
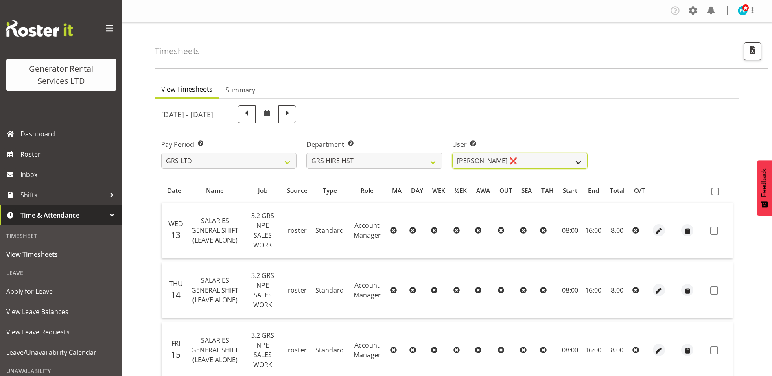
click at [581, 162] on select "[PERSON_NAME] ❌ [PERSON_NAME] ✔ [PERSON_NAME] ✔" at bounding box center [520, 161] width 136 height 16
click at [582, 156] on select "[PERSON_NAME] ❌ [PERSON_NAME] ✔ [PERSON_NAME] ✔" at bounding box center [520, 161] width 136 height 16
click at [452, 153] on select "[PERSON_NAME] ❌ [PERSON_NAME] ✔ [PERSON_NAME] ✔" at bounding box center [520, 161] width 136 height 16
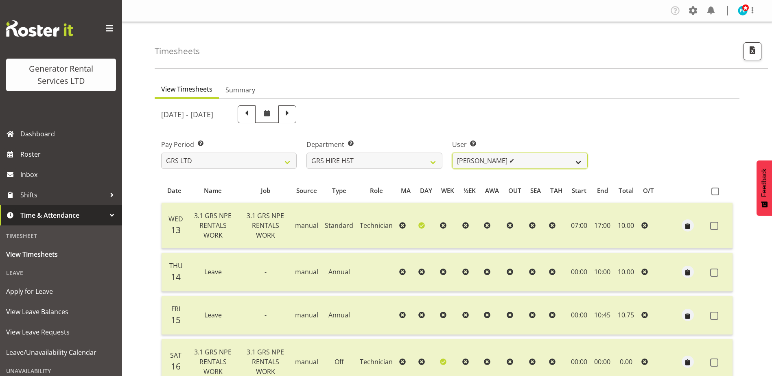
click at [570, 162] on select "[PERSON_NAME] ❌ [PERSON_NAME] ✔ [PERSON_NAME] ✔" at bounding box center [520, 161] width 136 height 16
select select "2327"
click at [452, 153] on select "[PERSON_NAME] ❌ [PERSON_NAME] ✔ [PERSON_NAME] ✔" at bounding box center [520, 161] width 136 height 16
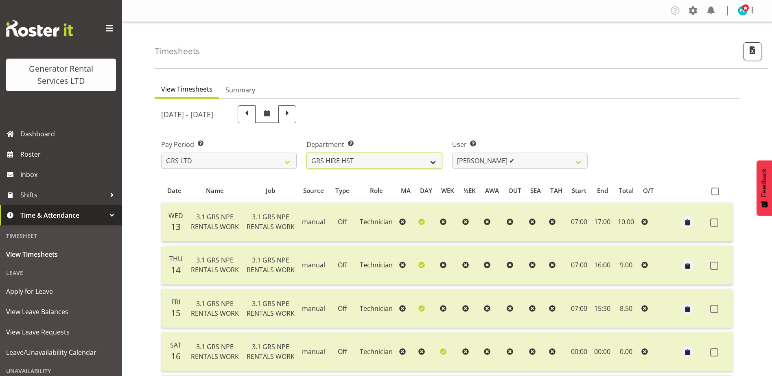
click at [426, 158] on select "GRS ADMIN AKL GRS ADMIN TGA GRS ENGINEERING AKL GRS HIRE AKL GRS HIRE HST GRS H…" at bounding box center [375, 161] width 136 height 16
select select "20"
click at [307, 153] on select "GRS ADMIN AKL GRS ADMIN TGA GRS ENGINEERING AKL GRS HIRE AKL GRS HIRE HST GRS H…" at bounding box center [375, 161] width 136 height 16
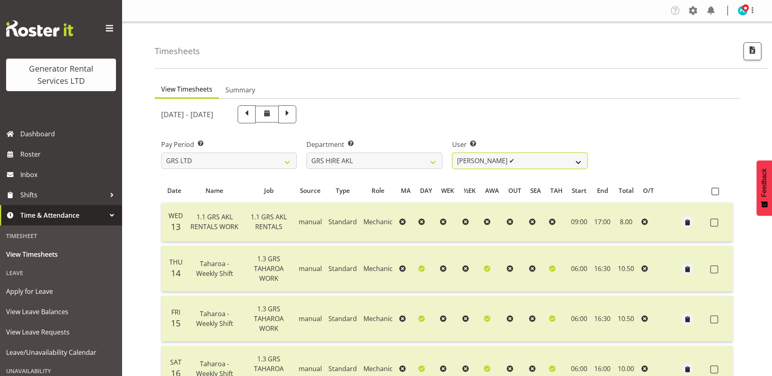
click at [581, 161] on select "[PERSON_NAME] ✔ [PERSON_NAME] ✔ [PERSON_NAME] ([GEOGRAPHIC_DATA]) [GEOGRAPHIC_D…" at bounding box center [520, 161] width 136 height 16
click at [452, 153] on select "[PERSON_NAME] ✔ [PERSON_NAME] ✔ [PERSON_NAME] ([GEOGRAPHIC_DATA]) [GEOGRAPHIC_D…" at bounding box center [520, 161] width 136 height 16
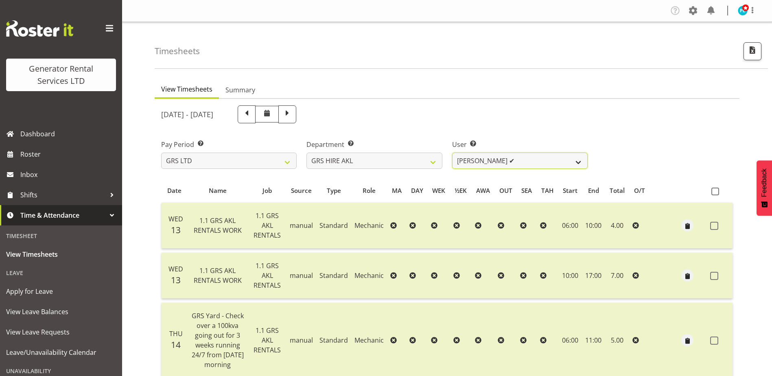
click at [573, 164] on select "[PERSON_NAME] ✔ [PERSON_NAME] ✔ [PERSON_NAME] ([GEOGRAPHIC_DATA]) [GEOGRAPHIC_D…" at bounding box center [520, 161] width 136 height 16
click at [452, 153] on select "[PERSON_NAME] ✔ [PERSON_NAME] ✔ [PERSON_NAME] ([GEOGRAPHIC_DATA]) [GEOGRAPHIC_D…" at bounding box center [520, 161] width 136 height 16
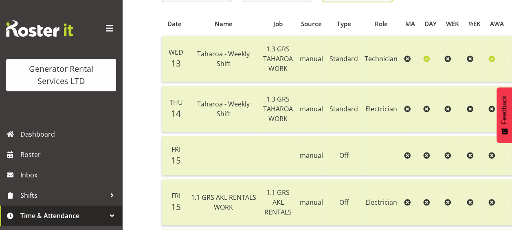
scroll to position [163, 0]
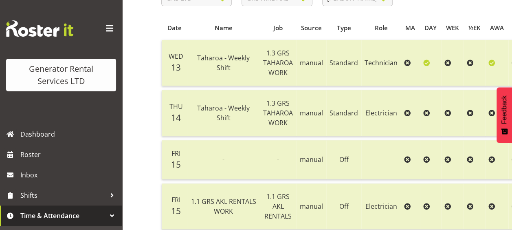
click at [104, 26] on span at bounding box center [109, 28] width 13 height 13
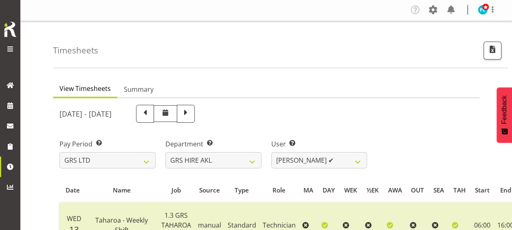
scroll to position [0, 0]
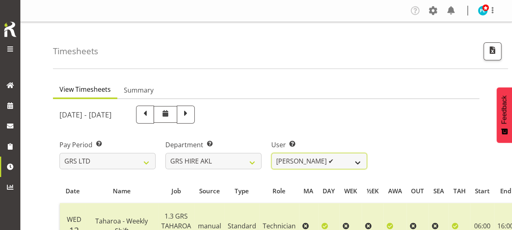
click at [357, 160] on select "[PERSON_NAME] ✔ [PERSON_NAME] ✔ [PERSON_NAME] ([GEOGRAPHIC_DATA]) [GEOGRAPHIC_D…" at bounding box center [319, 161] width 96 height 16
click at [271, 153] on select "[PERSON_NAME] ✔ [PERSON_NAME] ✔ [PERSON_NAME] ([GEOGRAPHIC_DATA]) [GEOGRAPHIC_D…" at bounding box center [319, 161] width 96 height 16
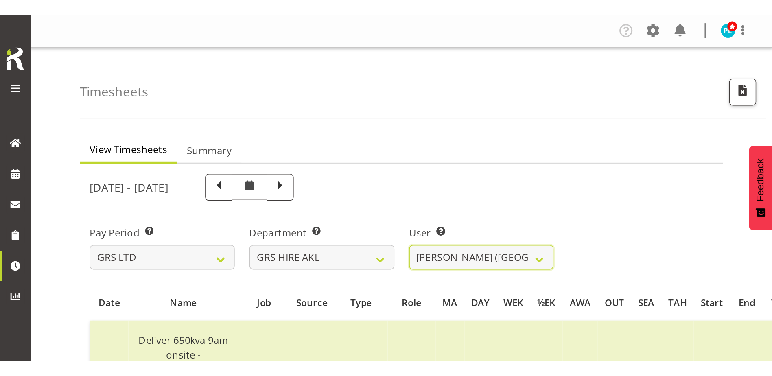
scroll to position [41, 0]
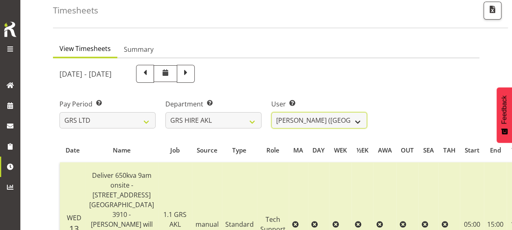
click at [355, 120] on select "[PERSON_NAME] ✔ [PERSON_NAME] ✔ [PERSON_NAME] ([GEOGRAPHIC_DATA]) [GEOGRAPHIC_D…" at bounding box center [319, 120] width 96 height 16
click at [271, 112] on select "[PERSON_NAME] ✔ [PERSON_NAME] ✔ [PERSON_NAME] ([GEOGRAPHIC_DATA]) [GEOGRAPHIC_D…" at bounding box center [319, 120] width 96 height 16
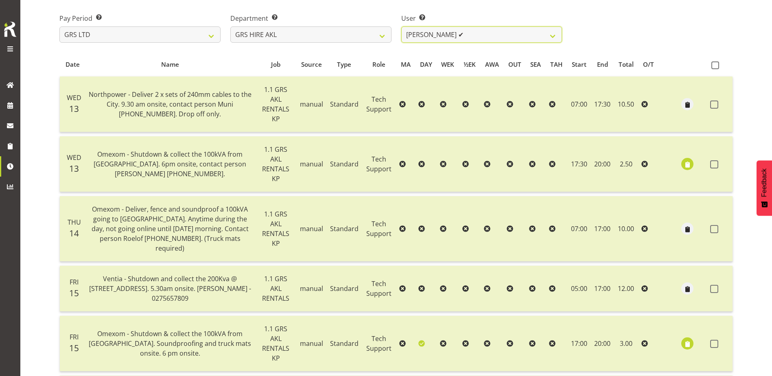
scroll to position [86, 0]
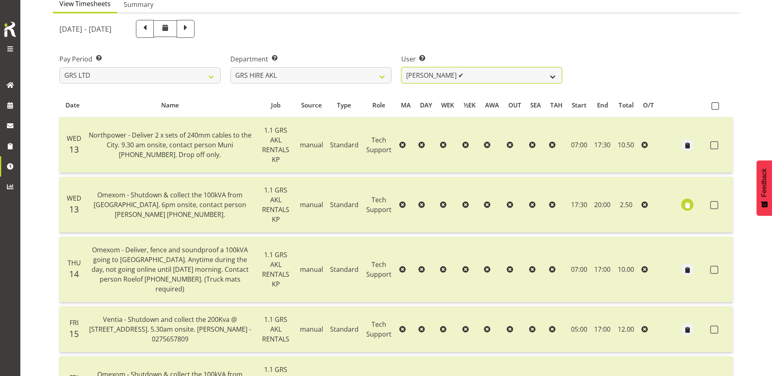
click at [557, 72] on select "[PERSON_NAME] ✔ [PERSON_NAME] ✔ [PERSON_NAME] ([GEOGRAPHIC_DATA]) [GEOGRAPHIC_D…" at bounding box center [481, 75] width 161 height 16
click at [401, 67] on select "[PERSON_NAME] ✔ [PERSON_NAME] ✔ [PERSON_NAME] ([GEOGRAPHIC_DATA]) [GEOGRAPHIC_D…" at bounding box center [481, 75] width 161 height 16
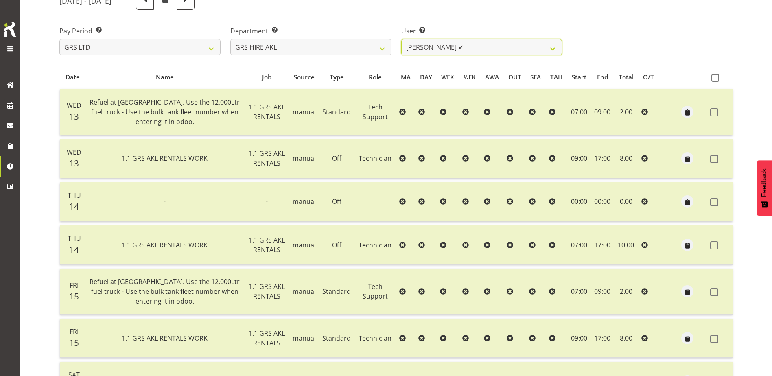
scroll to position [0, 0]
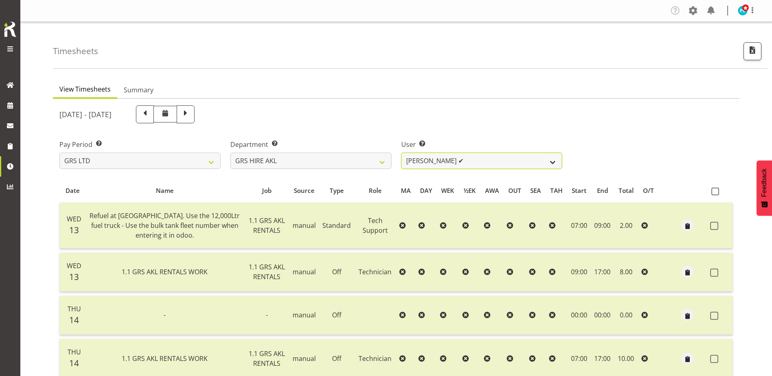
click at [554, 161] on select "[PERSON_NAME] ✔ [PERSON_NAME] ✔ [PERSON_NAME] ([GEOGRAPHIC_DATA]) [GEOGRAPHIC_D…" at bounding box center [481, 161] width 161 height 16
click at [401, 153] on select "[PERSON_NAME] ✔ [PERSON_NAME] ✔ [PERSON_NAME] ([GEOGRAPHIC_DATA]) [GEOGRAPHIC_D…" at bounding box center [481, 161] width 161 height 16
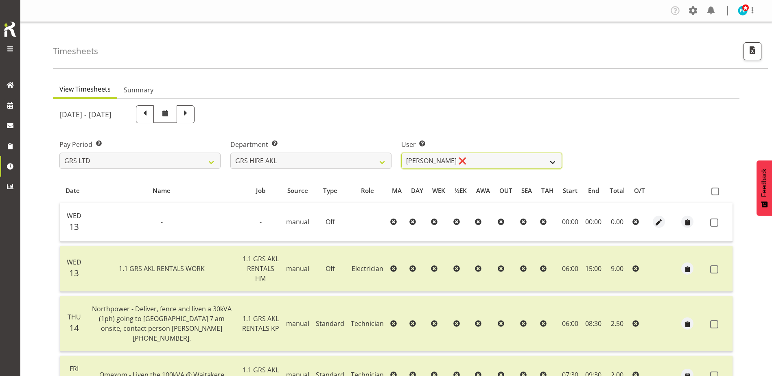
click at [551, 161] on select "[PERSON_NAME] ✔ [PERSON_NAME] ✔ [PERSON_NAME] ([GEOGRAPHIC_DATA]) [GEOGRAPHIC_D…" at bounding box center [481, 161] width 161 height 16
select select "199"
click at [401, 153] on select "[PERSON_NAME] ✔ [PERSON_NAME] ✔ [PERSON_NAME] ([GEOGRAPHIC_DATA]) [GEOGRAPHIC_D…" at bounding box center [481, 161] width 161 height 16
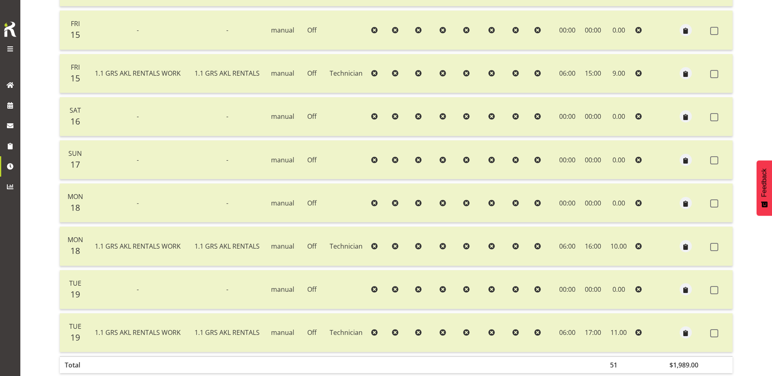
scroll to position [366, 0]
